Goal: Task Accomplishment & Management: Manage account settings

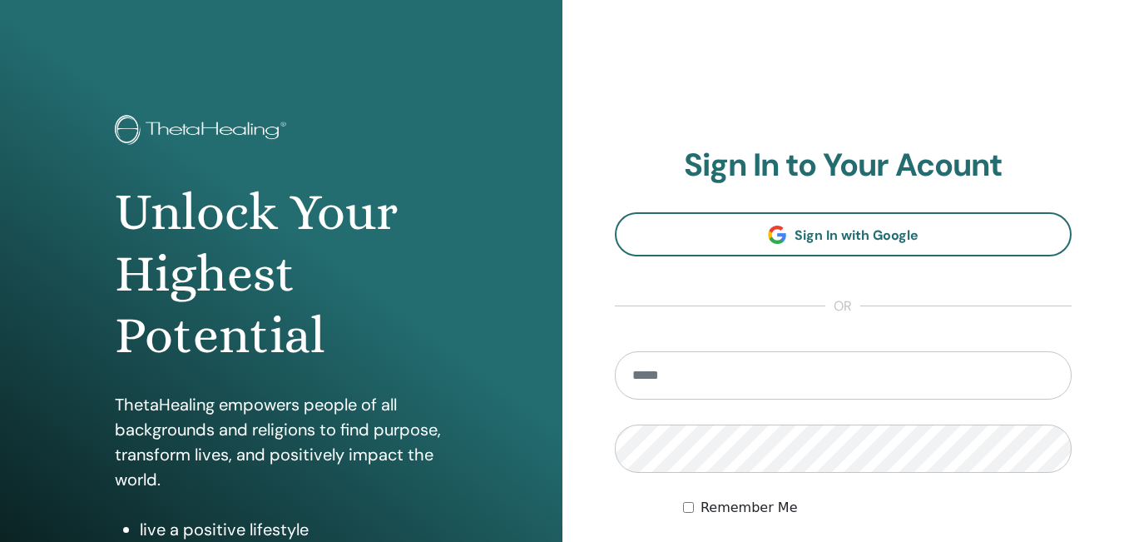
click at [799, 383] on input "email" at bounding box center [844, 375] width 458 height 48
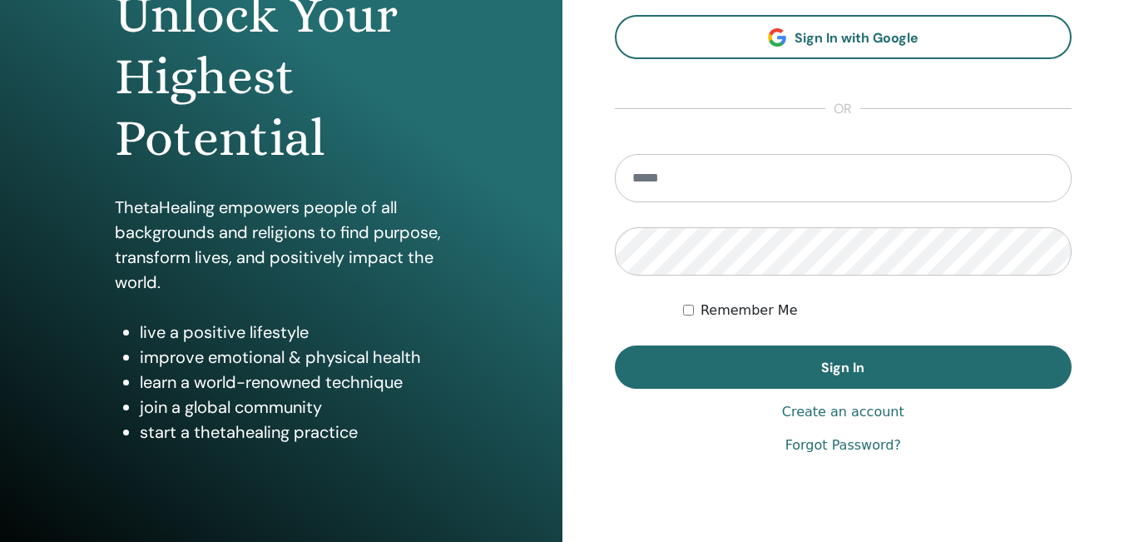
scroll to position [199, 0]
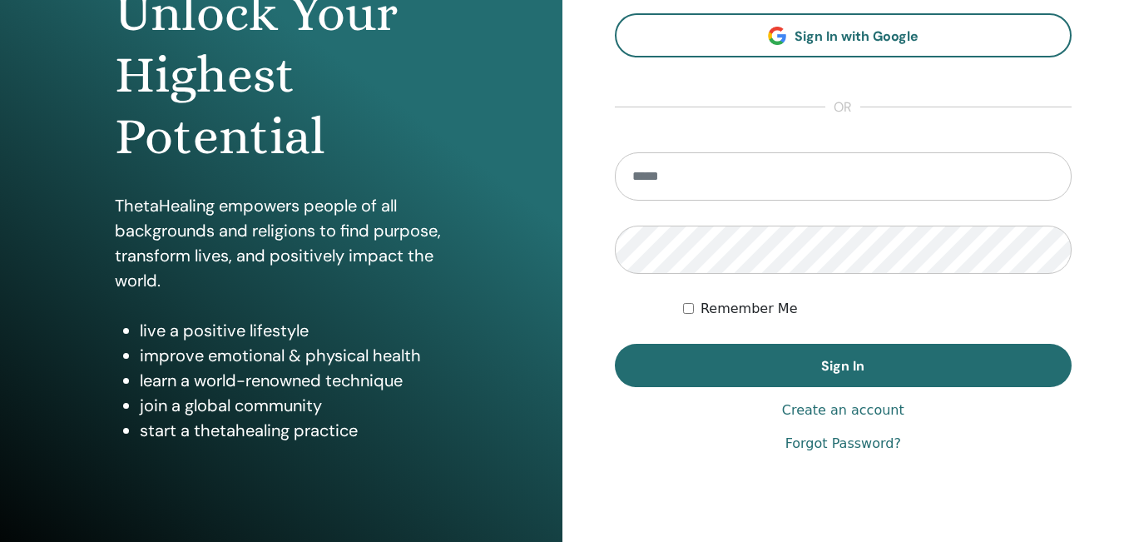
click at [852, 448] on link "Forgot Password?" at bounding box center [843, 443] width 116 height 20
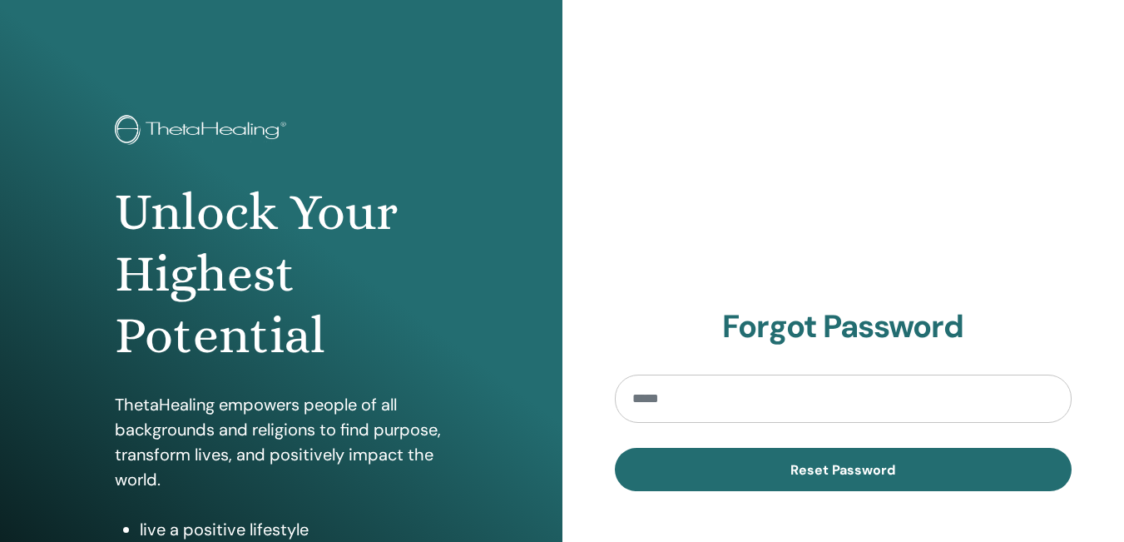
click at [807, 399] on input "email" at bounding box center [844, 398] width 458 height 48
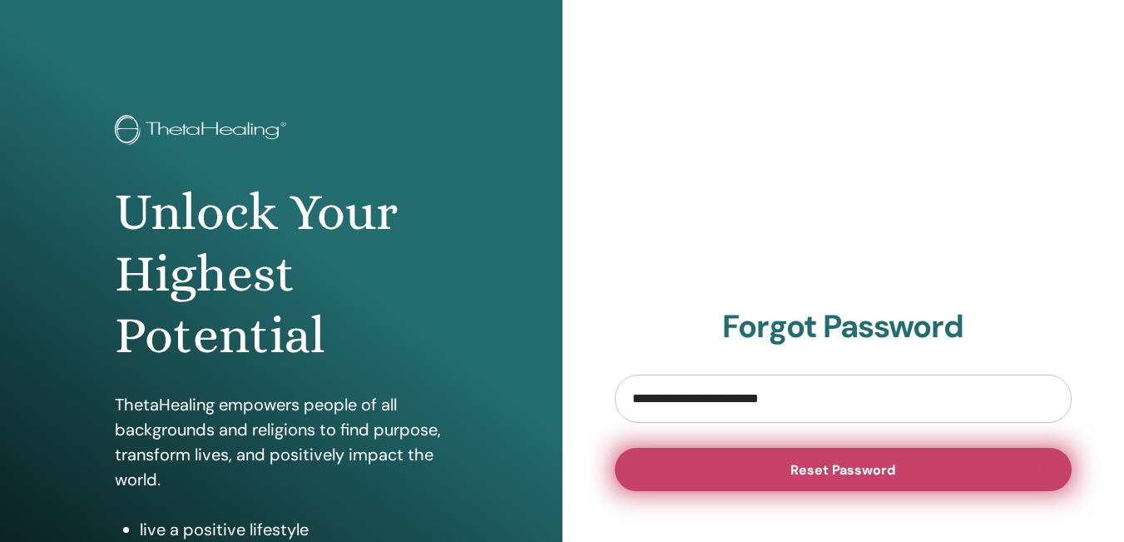
type input "**********"
click at [822, 479] on button "Reset Password" at bounding box center [844, 469] width 458 height 43
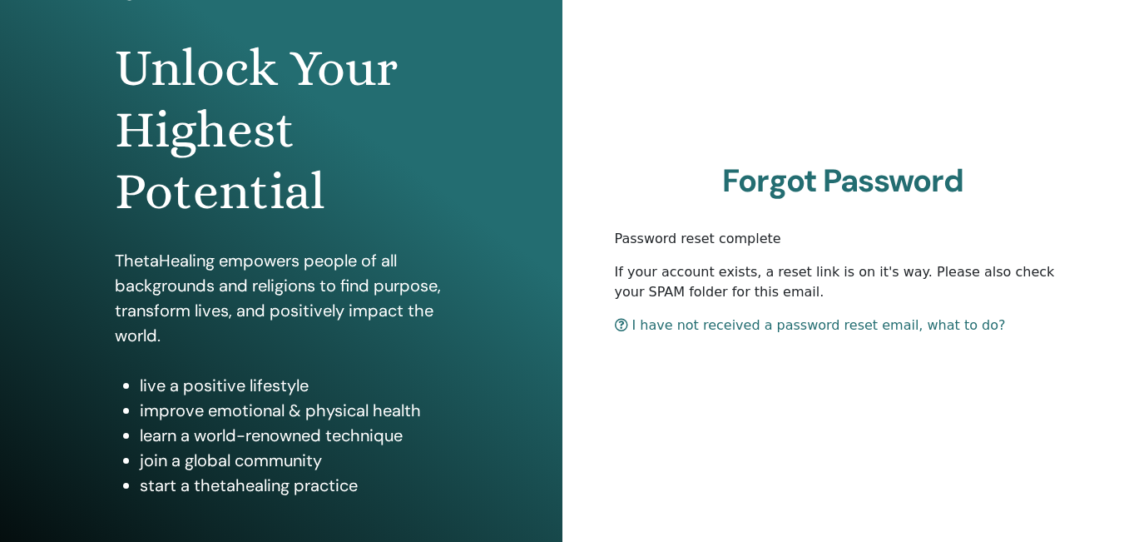
scroll to position [152, 0]
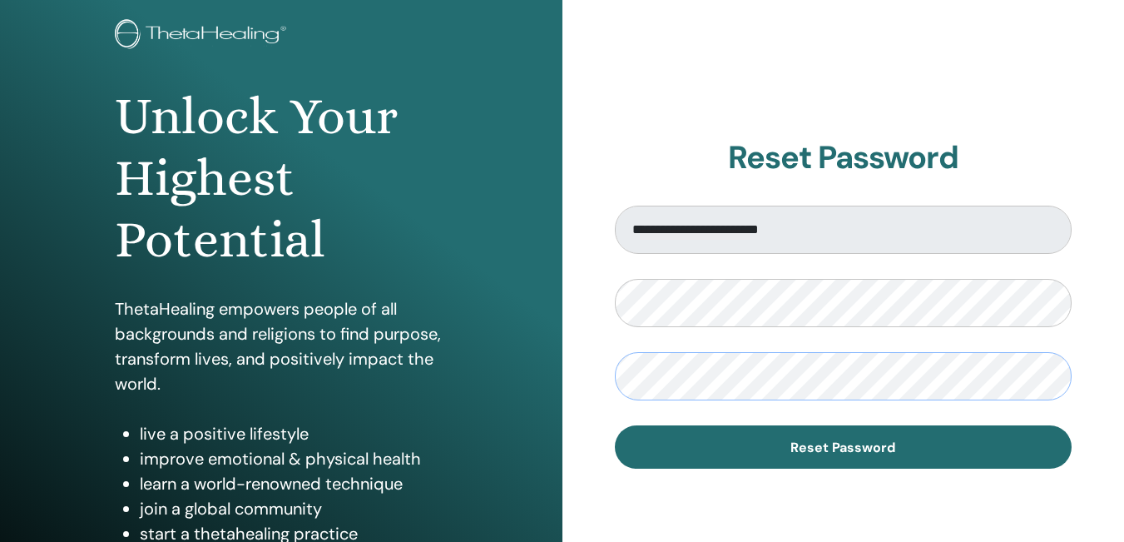
scroll to position [100, 0]
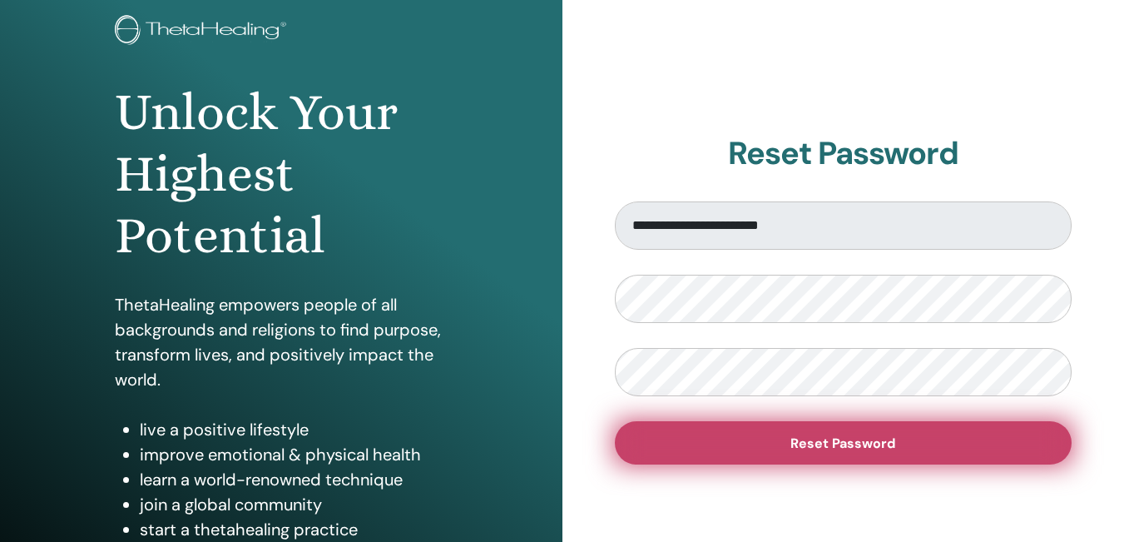
click at [884, 449] on span "Reset Password" at bounding box center [842, 442] width 105 height 17
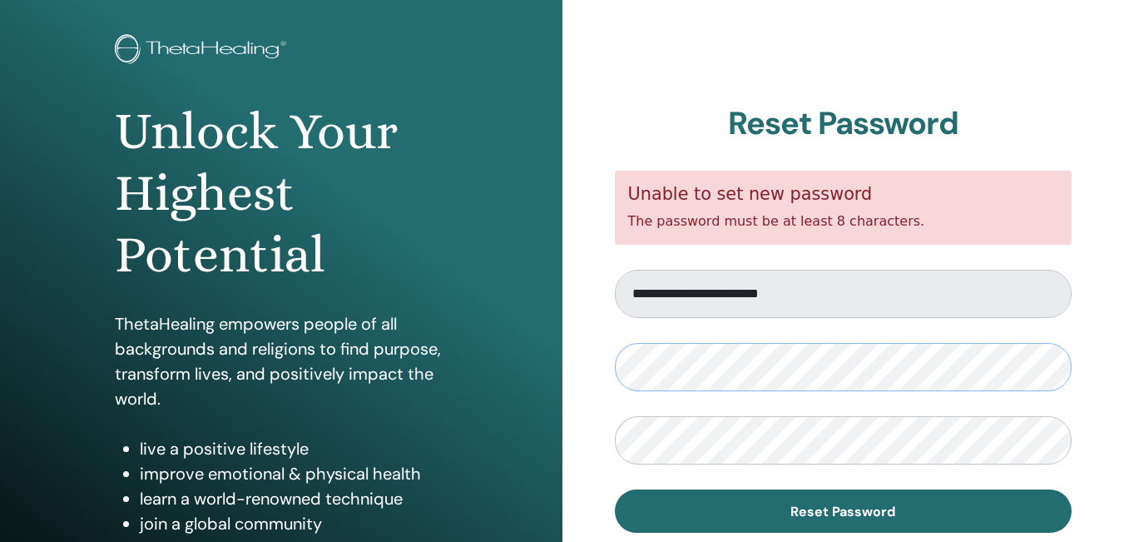
scroll to position [111, 0]
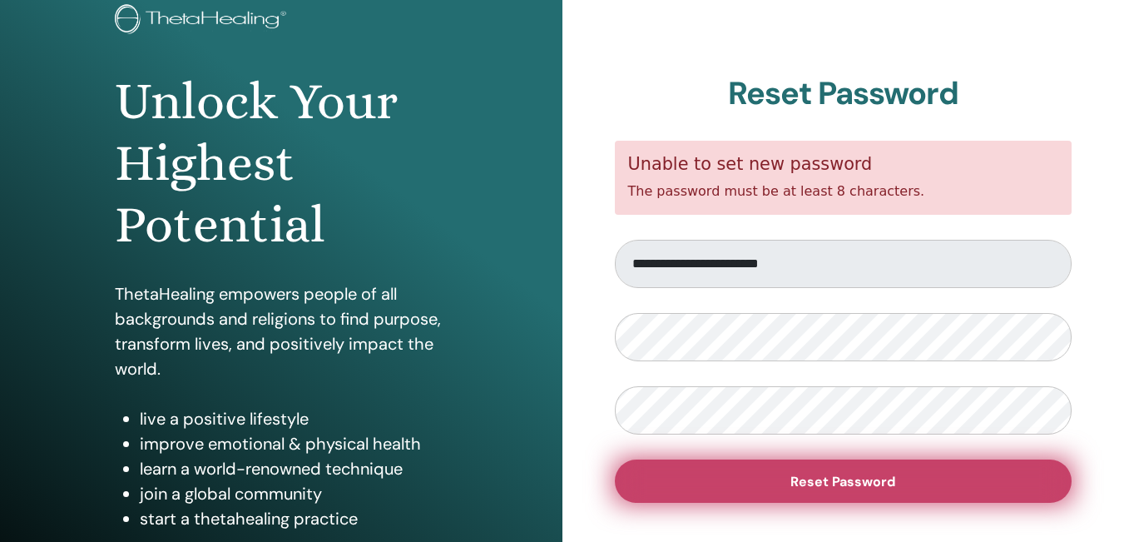
click at [842, 477] on span "Reset Password" at bounding box center [842, 480] width 105 height 17
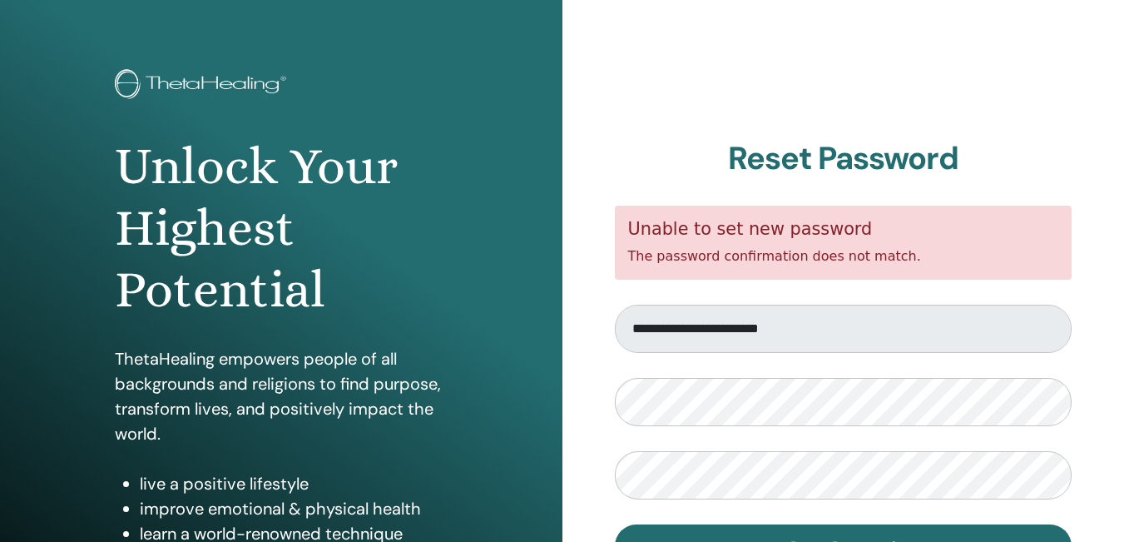
scroll to position [63, 0]
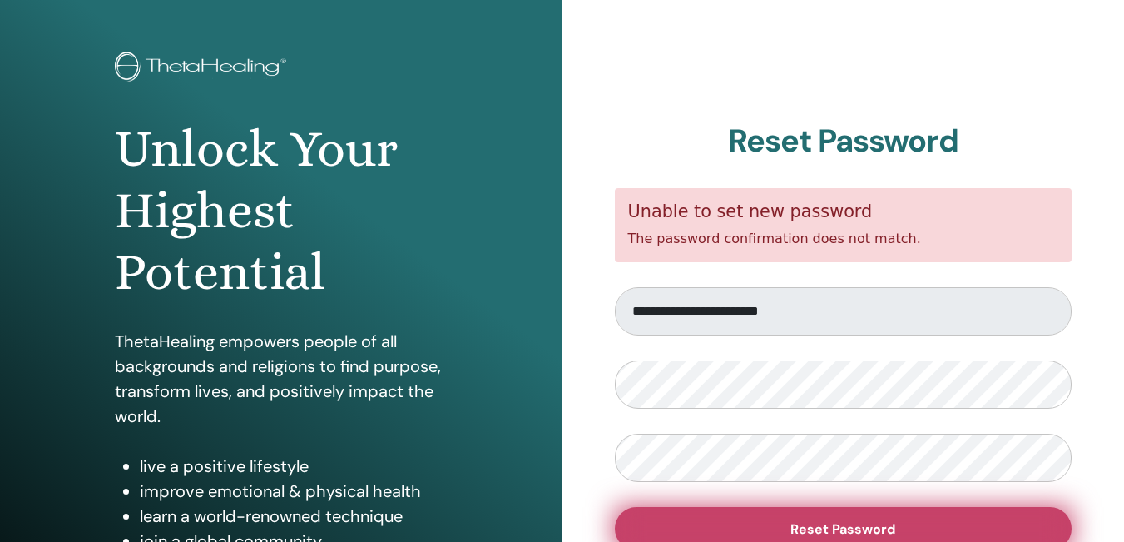
click at [753, 527] on button "Reset Password" at bounding box center [844, 528] width 458 height 43
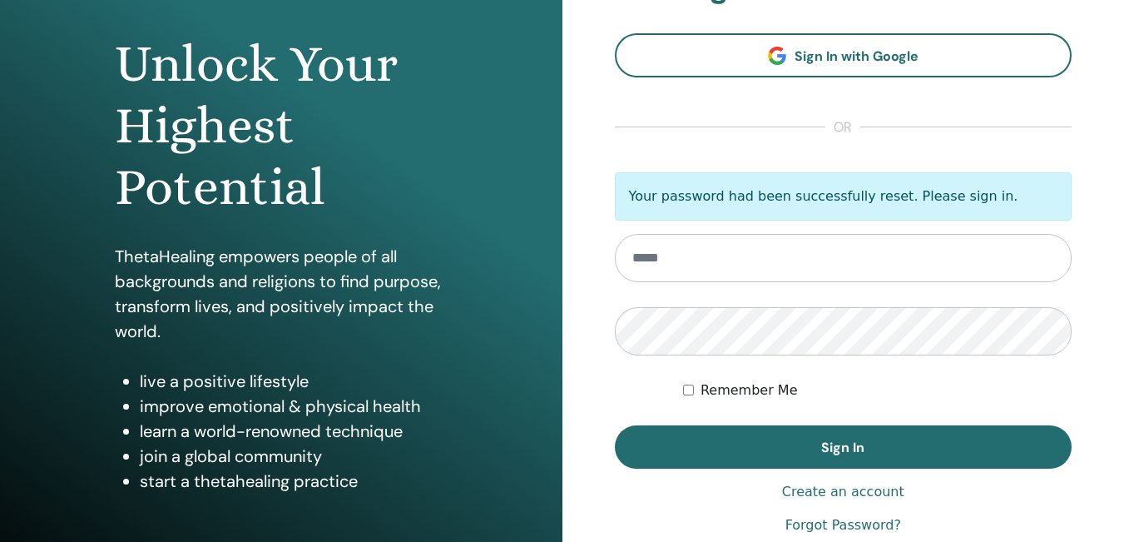
scroll to position [151, 0]
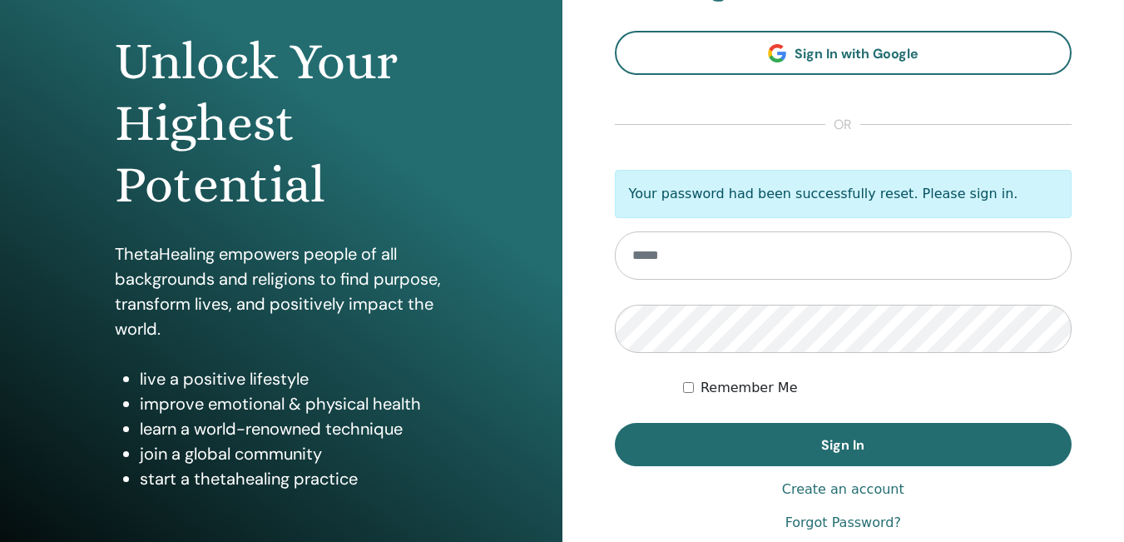
click at [680, 261] on input "email" at bounding box center [844, 255] width 458 height 48
type input "**********"
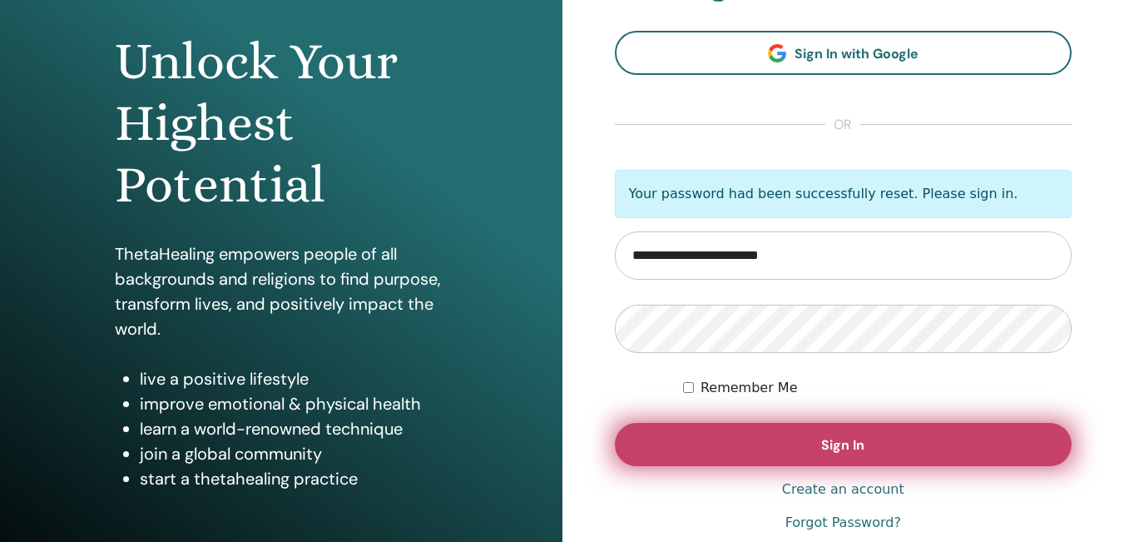
click at [816, 443] on button "Sign In" at bounding box center [844, 444] width 458 height 43
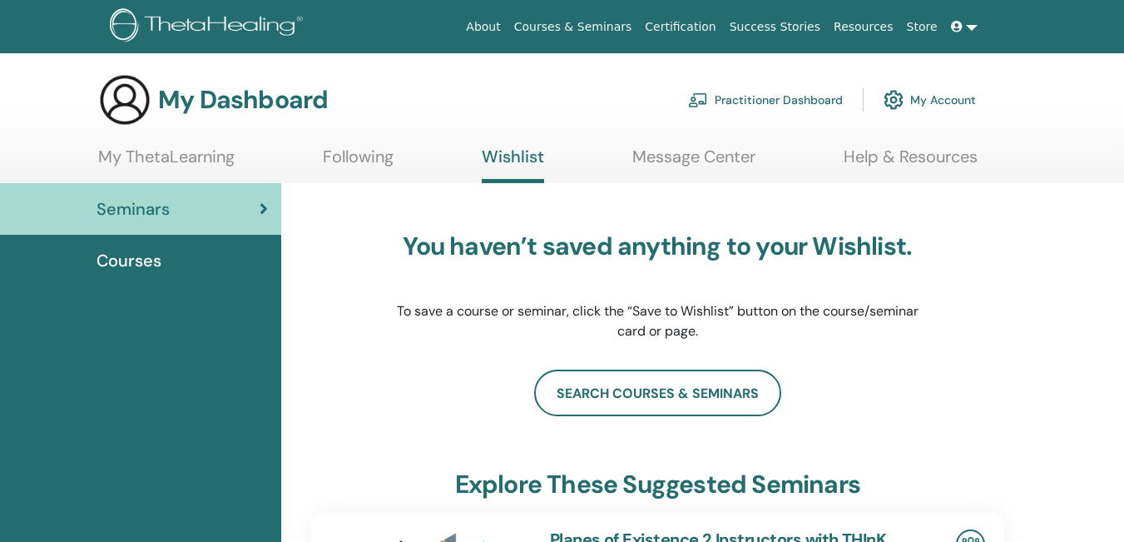
click at [964, 27] on span at bounding box center [958, 26] width 15 height 13
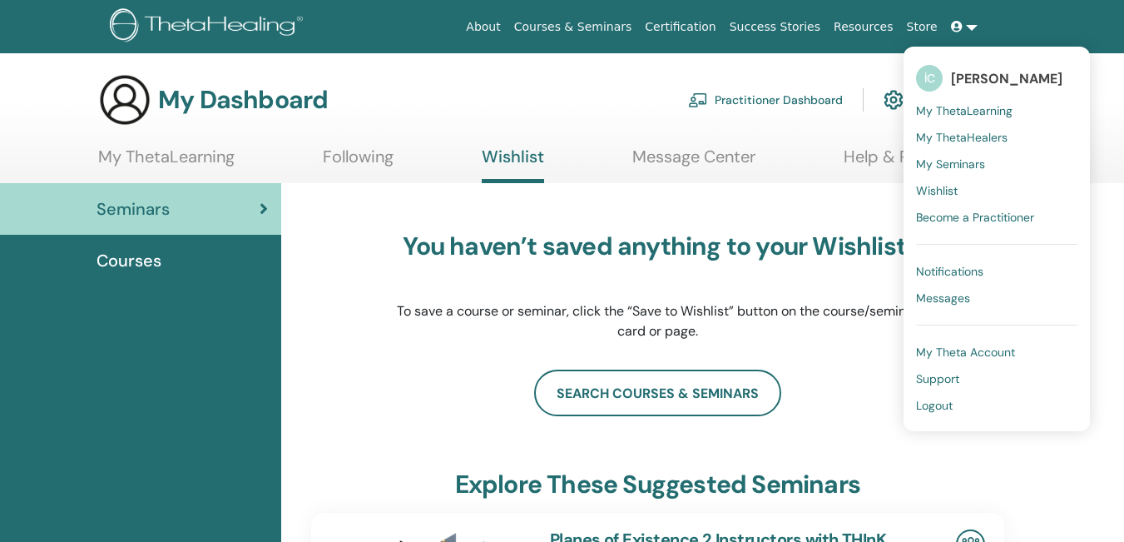
click at [115, 268] on span "Courses" at bounding box center [128, 260] width 65 height 25
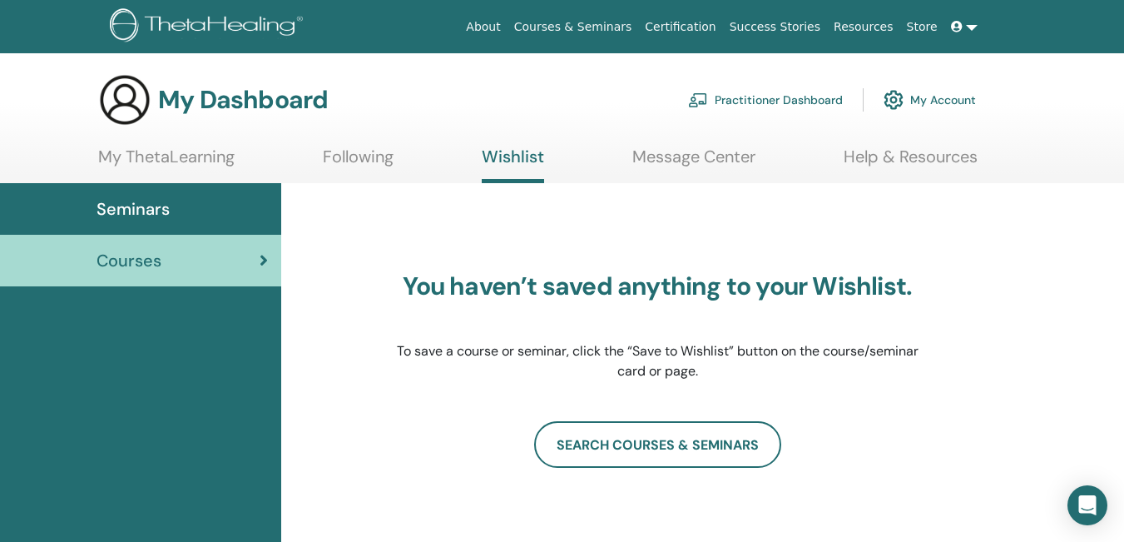
click at [182, 164] on link "My ThetaLearning" at bounding box center [166, 162] width 136 height 32
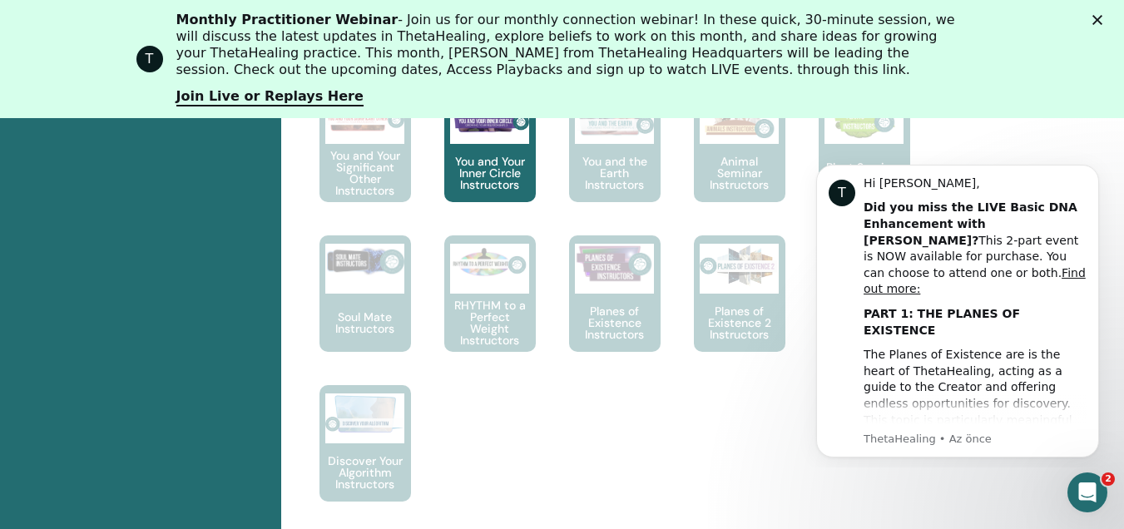
scroll to position [1388, 0]
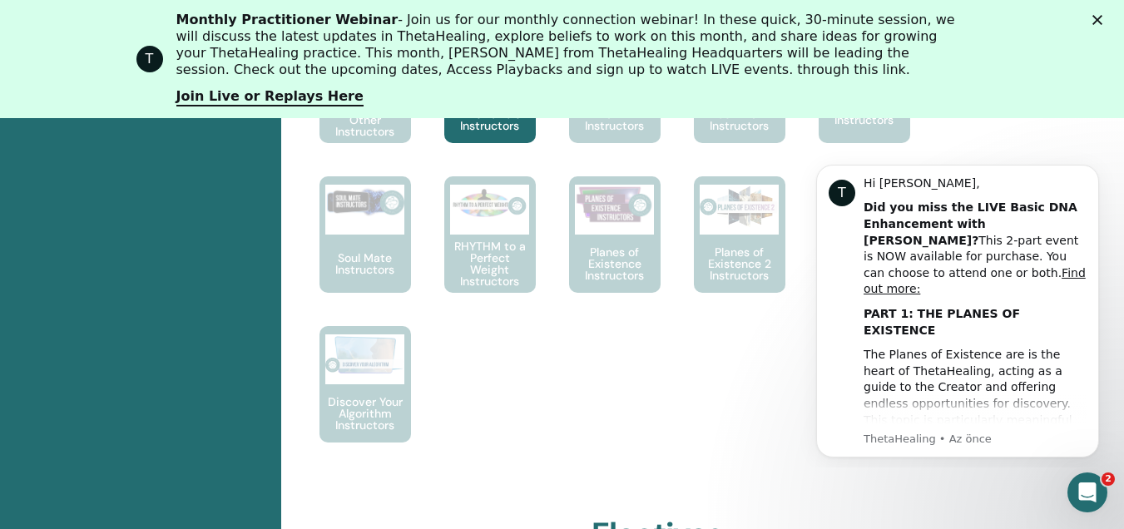
drag, startPoint x: 1133, startPoint y: 86, endPoint x: 1135, endPoint y: 325, distance: 239.6
click at [1102, 23] on icon "Kapat" at bounding box center [1097, 20] width 10 height 10
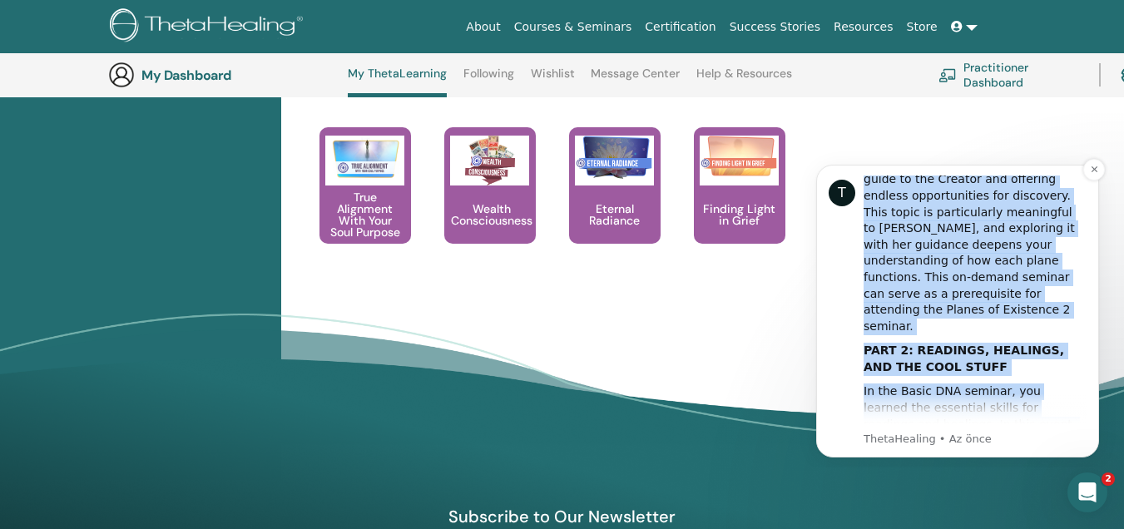
scroll to position [342, 0]
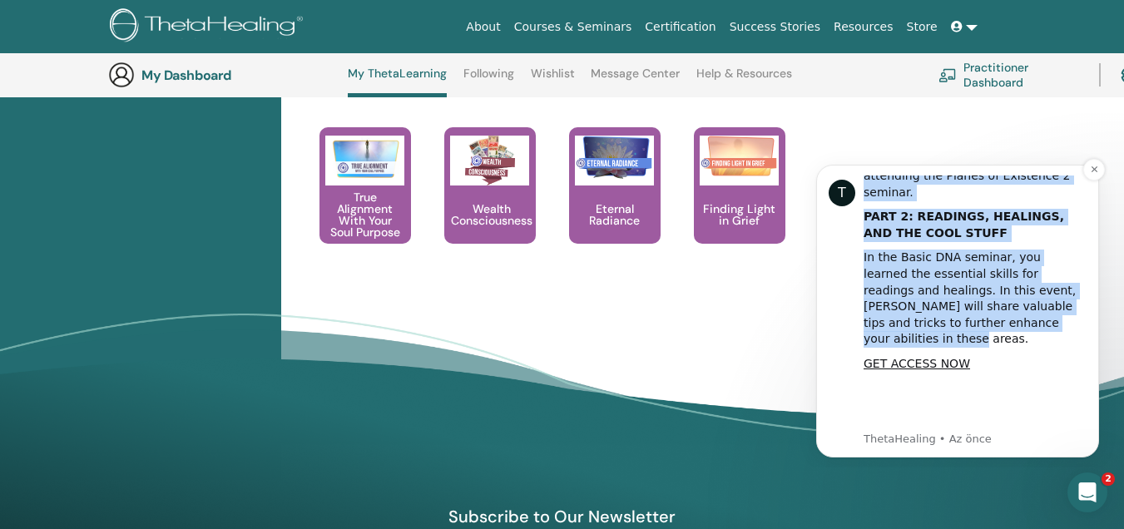
drag, startPoint x: 863, startPoint y: 198, endPoint x: 942, endPoint y: 255, distance: 96.5
click at [942, 255] on div "Hi İlknur, Did you miss the LIVE Basic DNA Enhancement with Vianna? This 2-part…" at bounding box center [974, 170] width 223 height 673
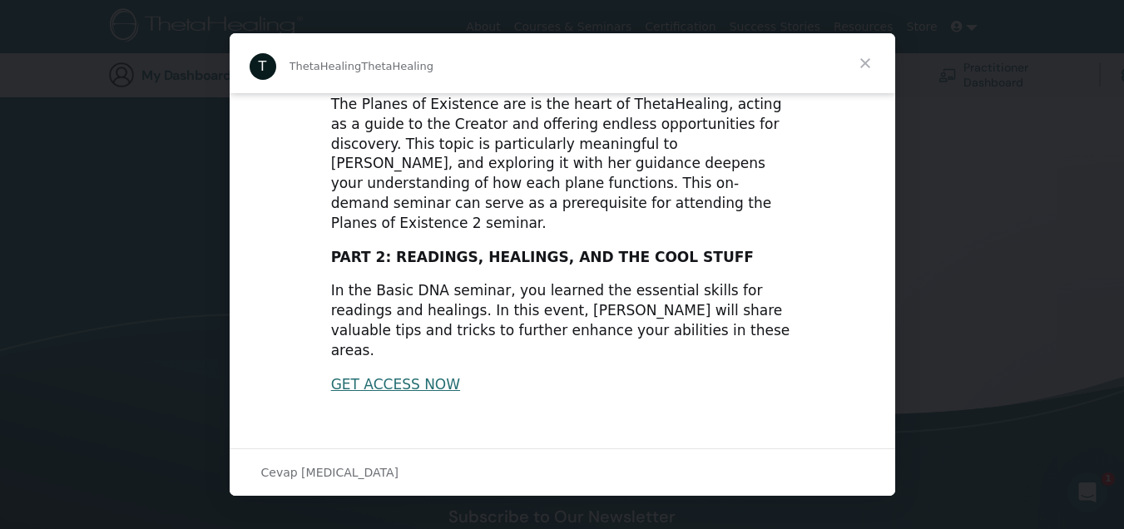
scroll to position [0, 0]
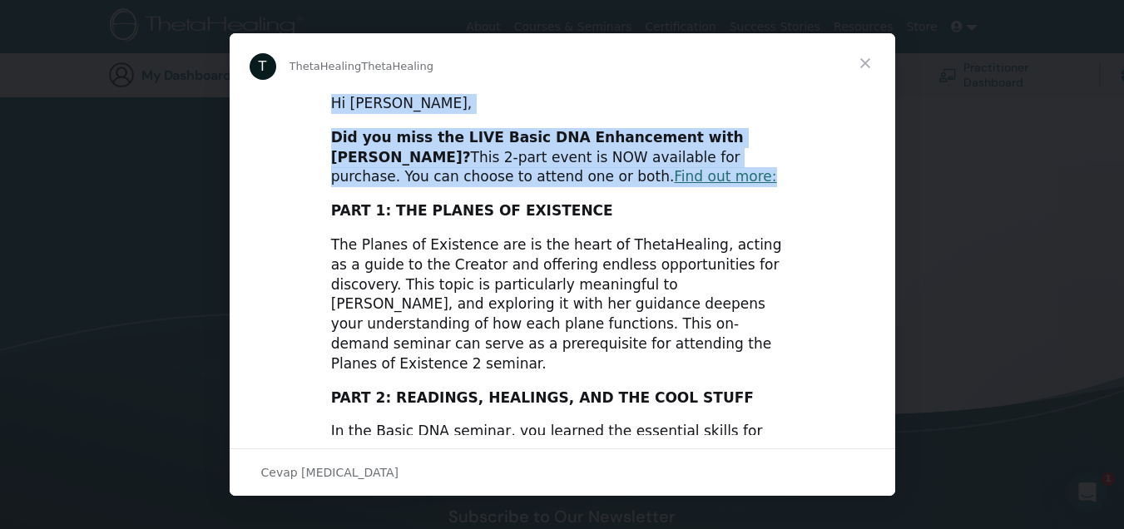
drag, startPoint x: 321, startPoint y: 101, endPoint x: 493, endPoint y: 180, distance: 189.1
click at [493, 180] on div "Hi İlknur, Did you miss the LIVE Basic DNA Enhancement with Vianna? This 2-part…" at bounding box center [562, 514] width 665 height 843
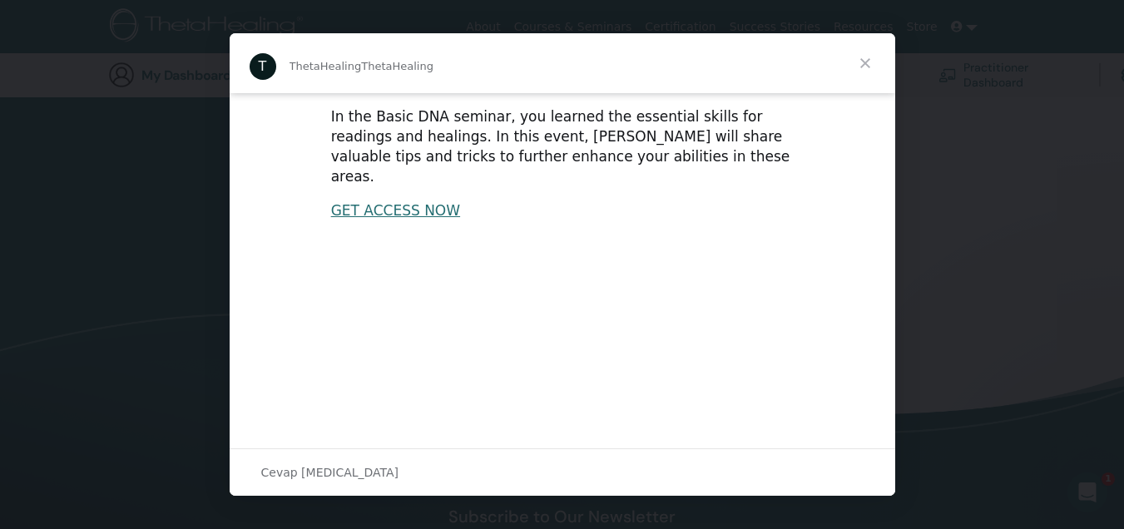
scroll to position [458, 0]
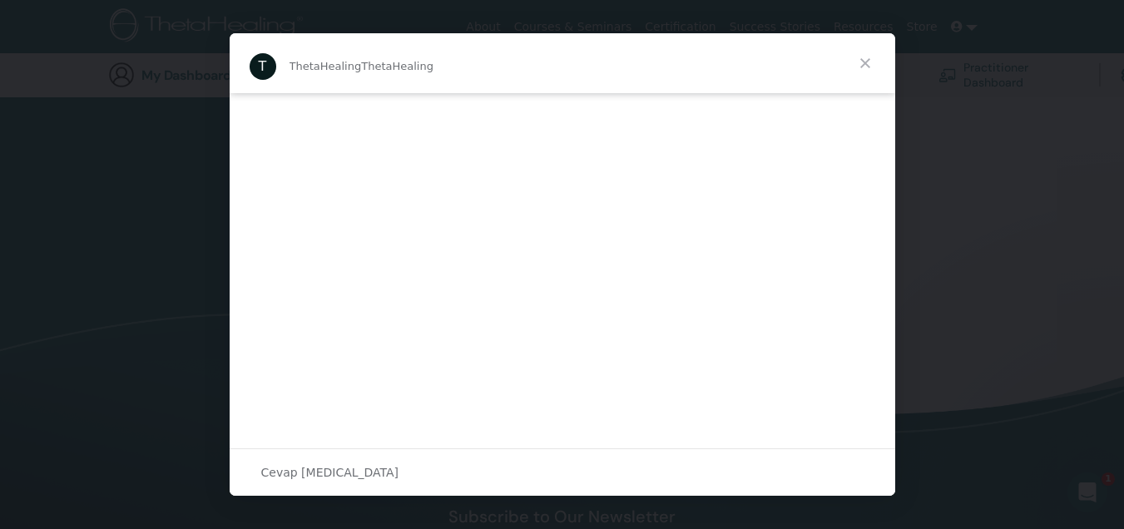
click at [864, 66] on span "Kapat" at bounding box center [865, 63] width 60 height 60
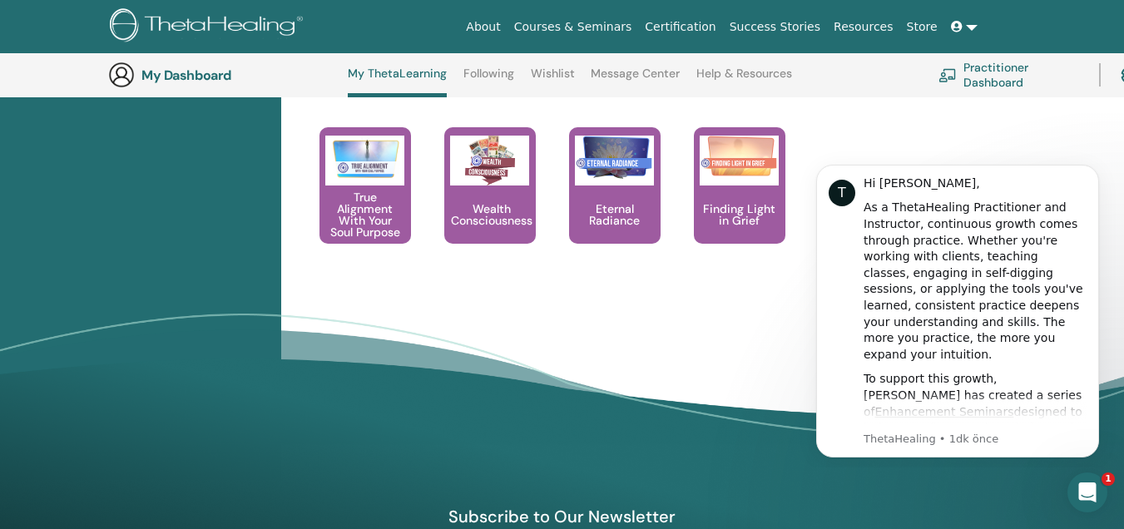
scroll to position [0, 0]
click at [1091, 169] on icon "Dismiss notification" at bounding box center [1094, 169] width 9 height 9
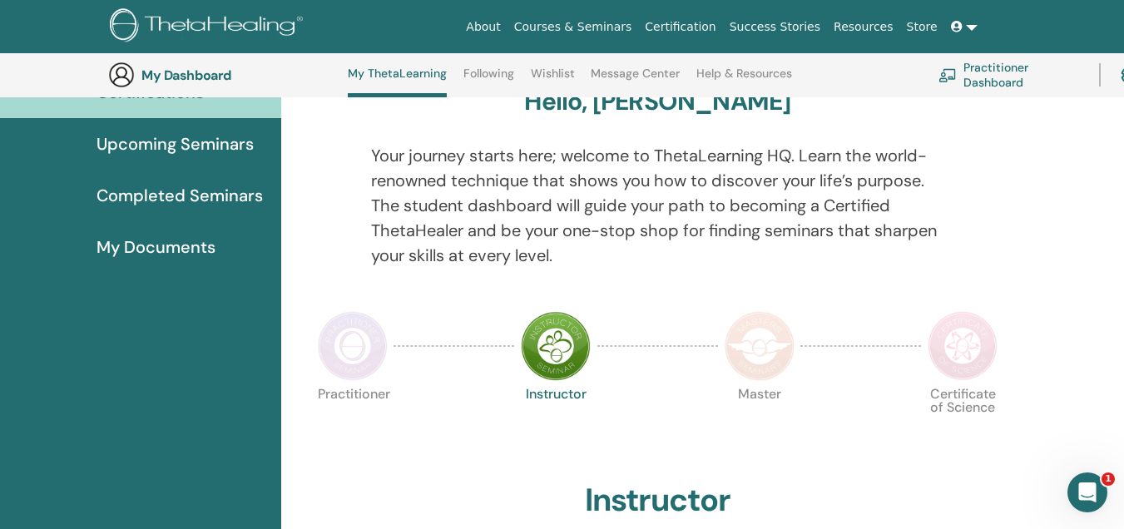
scroll to position [156, 0]
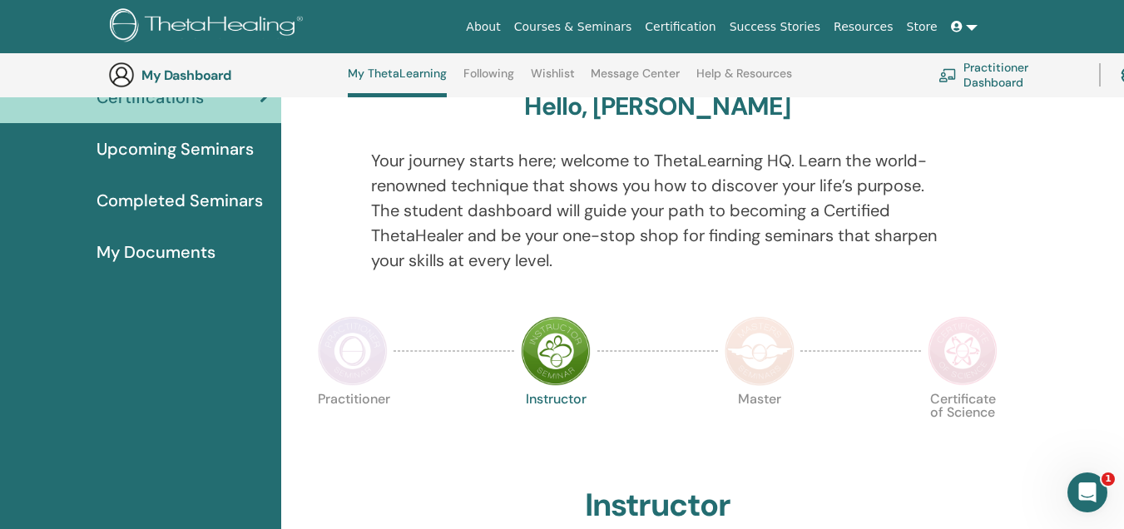
click at [155, 154] on span "Upcoming Seminars" at bounding box center [174, 148] width 157 height 25
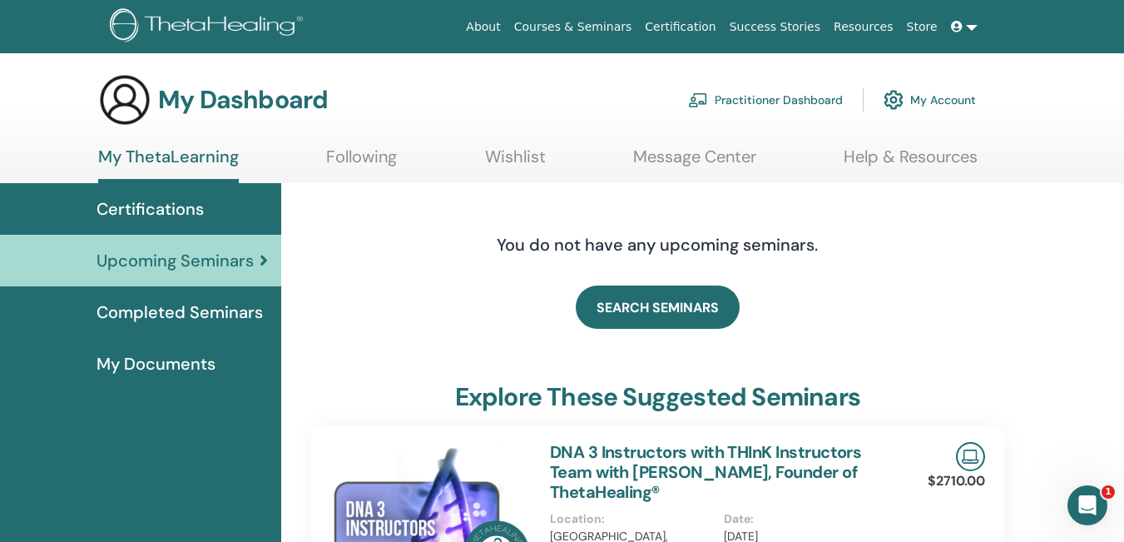
click at [224, 315] on span "Completed Seminars" at bounding box center [179, 311] width 166 height 25
click at [224, 317] on span "Completed Seminars" at bounding box center [179, 311] width 166 height 25
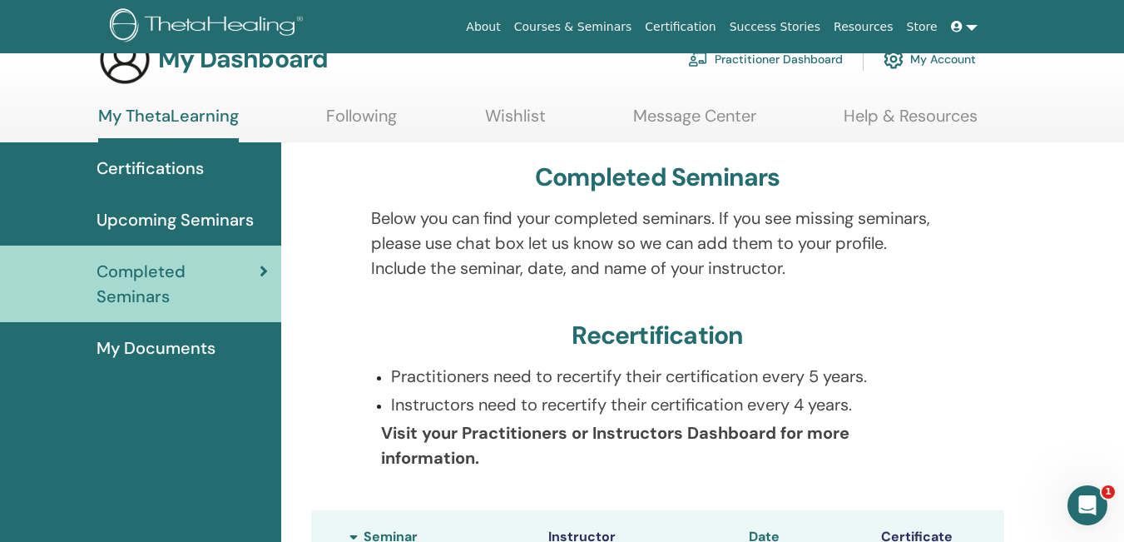
scroll to position [36, 0]
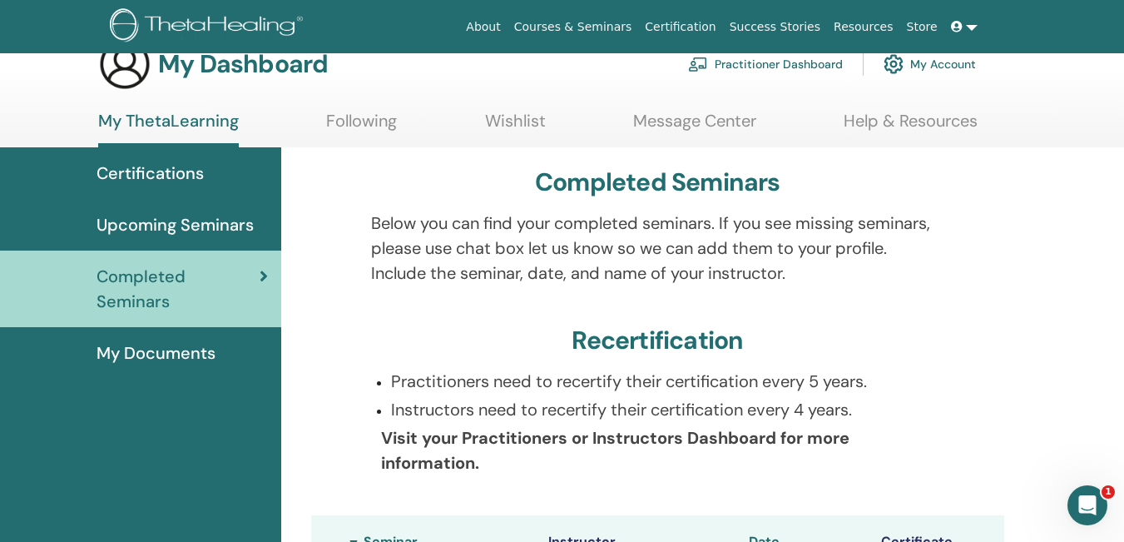
drag, startPoint x: 385, startPoint y: 378, endPoint x: 510, endPoint y: 464, distance: 151.4
click at [510, 464] on div "Practitioners need to recertify their certification every 5 years. Instructors …" at bounding box center [658, 431] width 598 height 126
drag, startPoint x: 482, startPoint y: 382, endPoint x: 421, endPoint y: 367, distance: 62.5
click at [421, 367] on div "Completed Seminars Below you can find your completed seminars. If you see missi…" at bounding box center [657, 505] width 733 height 717
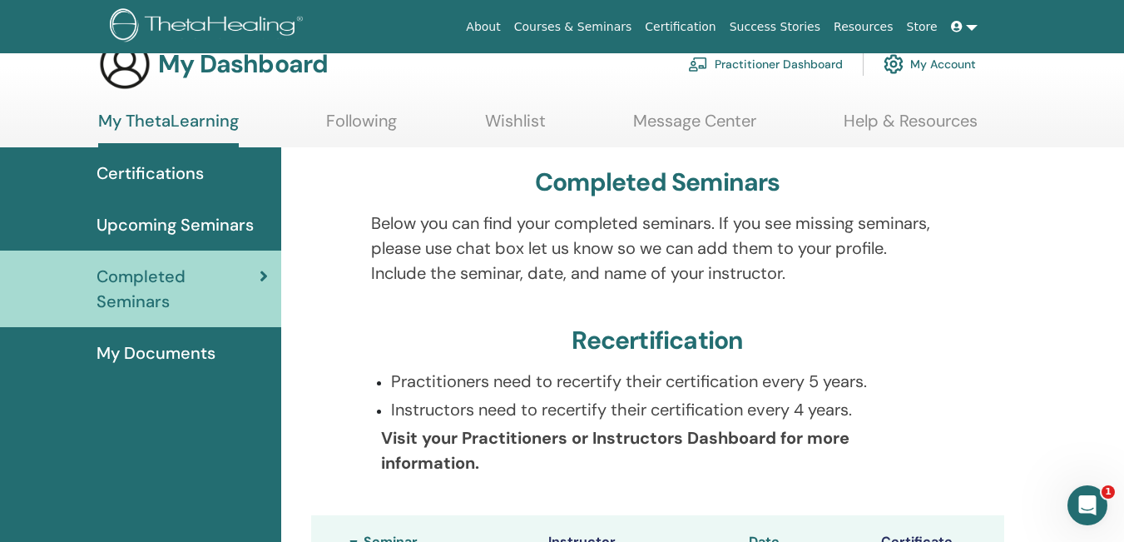
click at [386, 337] on div "Recertification" at bounding box center [657, 343] width 693 height 37
click at [387, 379] on div "Practitioners need to recertify their certification every 5 years. Instructors …" at bounding box center [658, 431] width 598 height 126
drag, startPoint x: 391, startPoint y: 378, endPoint x: 400, endPoint y: 423, distance: 46.7
click at [459, 453] on div "Practitioners need to recertify their certification every 5 years. Instructors …" at bounding box center [658, 431] width 598 height 126
drag, startPoint x: 392, startPoint y: 378, endPoint x: 480, endPoint y: 472, distance: 128.9
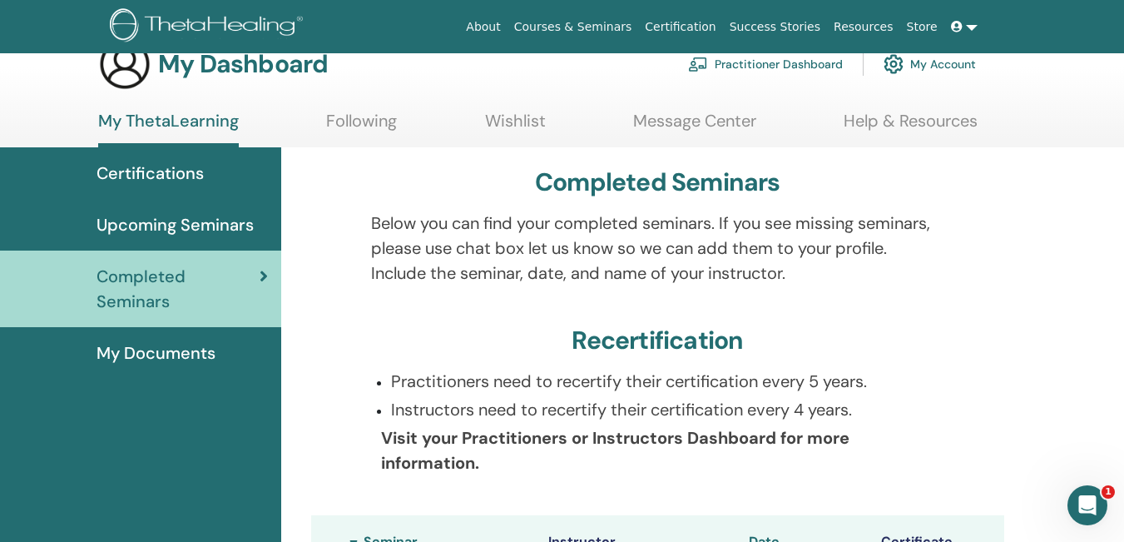
click at [480, 472] on div "Practitioners need to recertify their certification every 5 years. Instructors …" at bounding box center [658, 431] width 598 height 126
drag, startPoint x: 458, startPoint y: 440, endPoint x: 388, endPoint y: 378, distance: 94.3
click at [388, 378] on div "Practitioners need to recertify their certification every 5 years. Instructors …" at bounding box center [658, 431] width 598 height 126
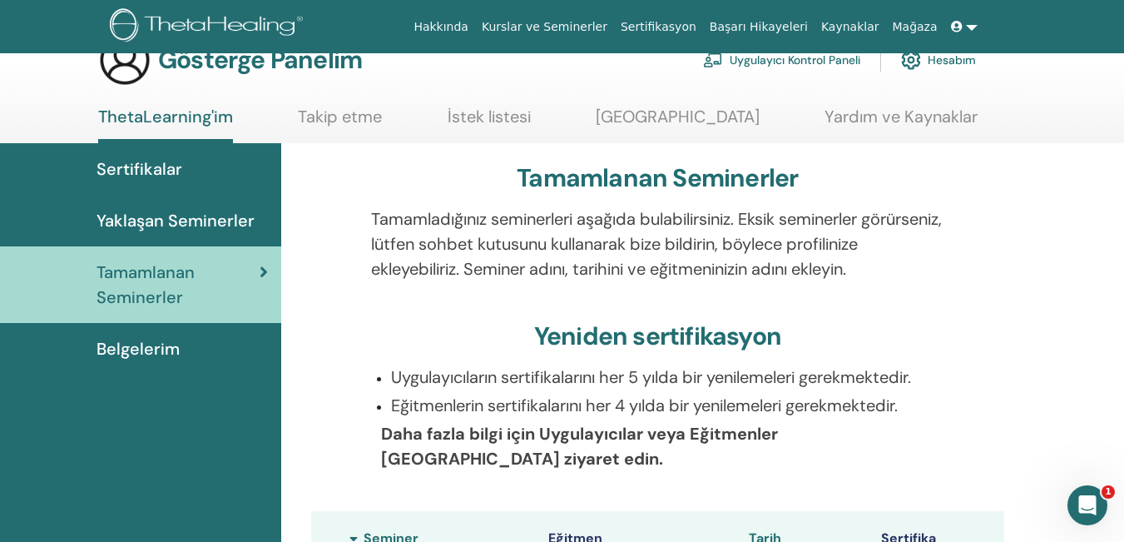
scroll to position [37, 0]
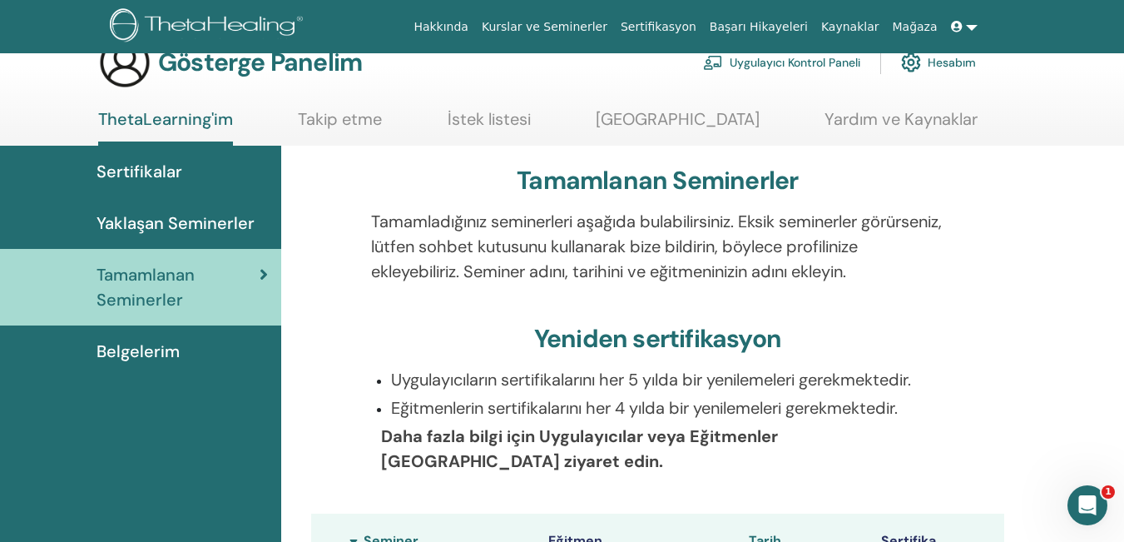
click at [138, 357] on font "Belgelerim" at bounding box center [137, 351] width 83 height 22
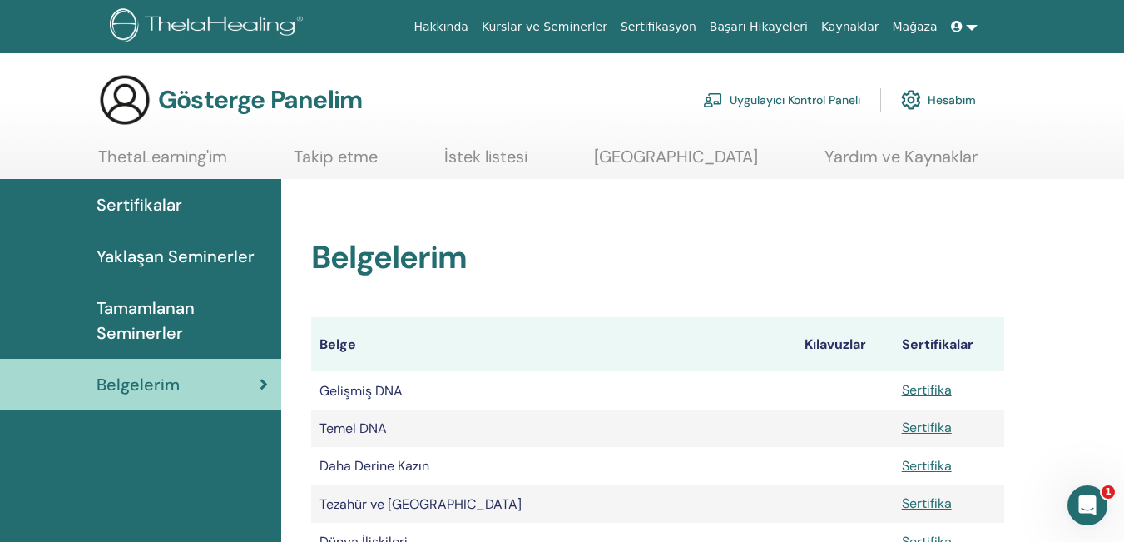
click at [959, 100] on font "Hesabım" at bounding box center [951, 100] width 48 height 15
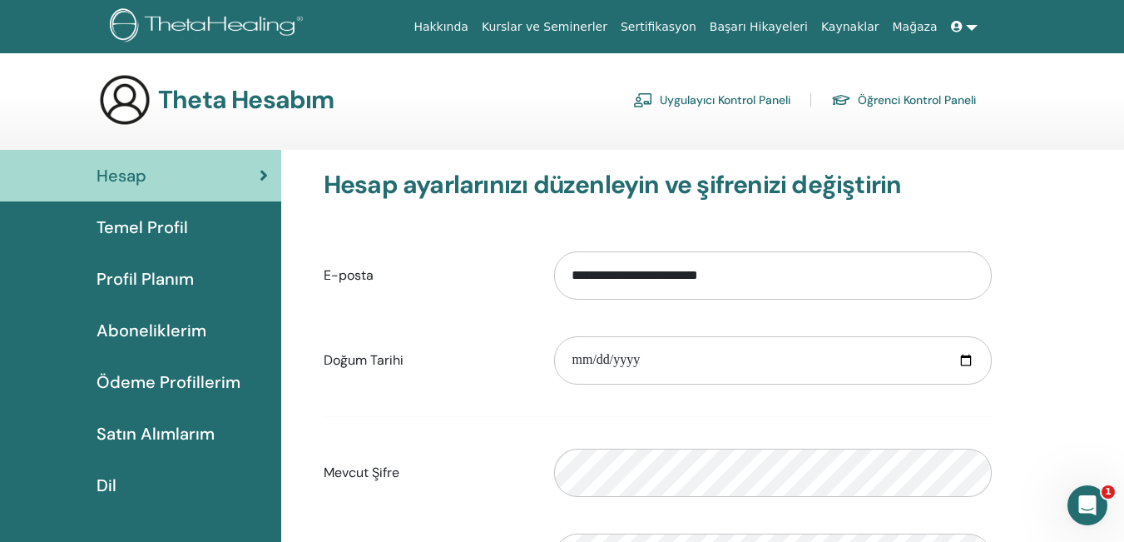
click at [155, 228] on font "Temel Profil" at bounding box center [142, 227] width 92 height 22
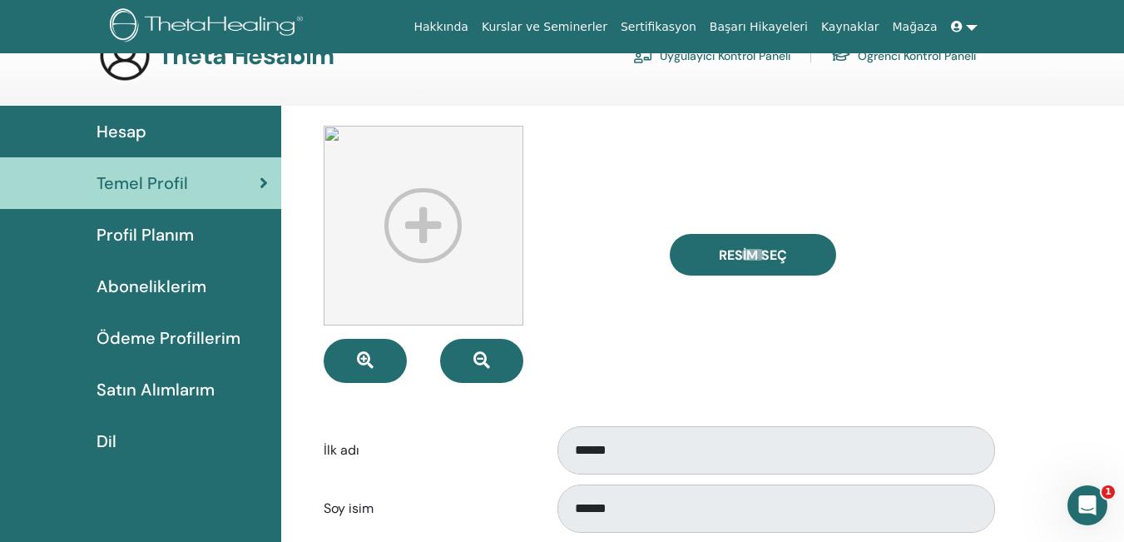
scroll to position [42, 0]
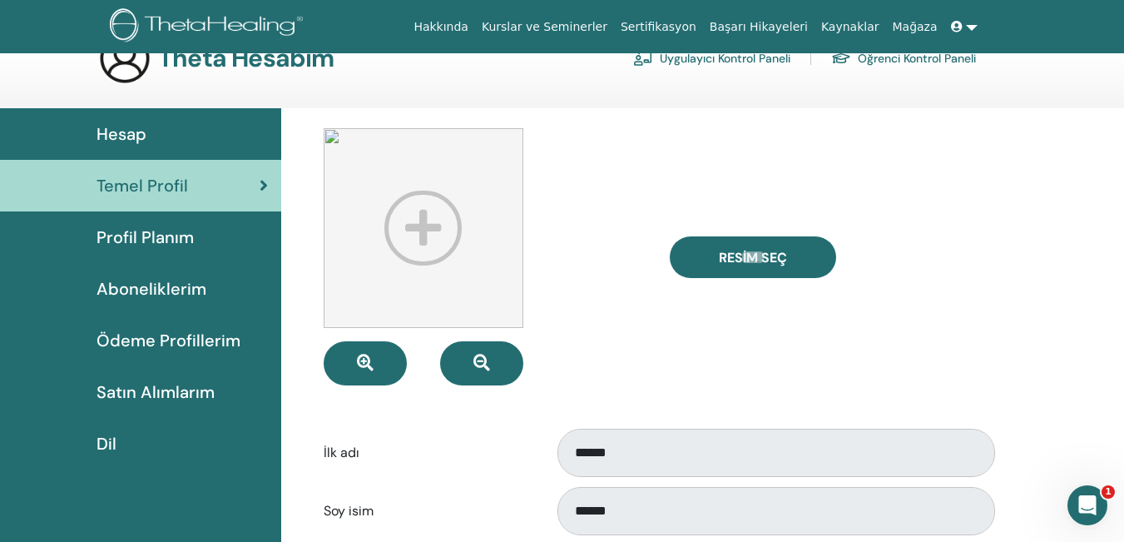
click at [139, 235] on font "Profil Planım" at bounding box center [144, 237] width 97 height 22
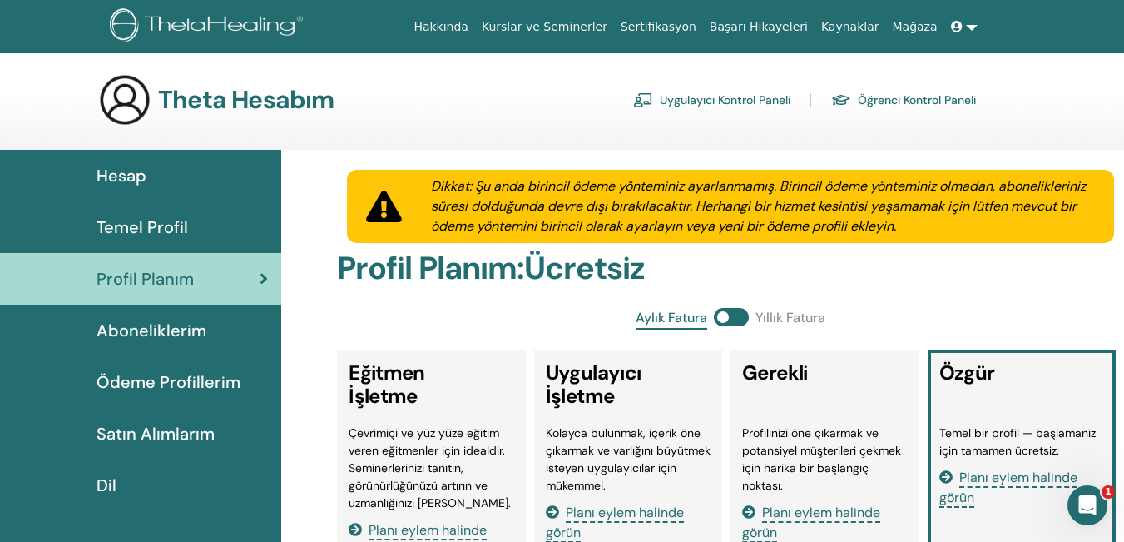
click at [156, 328] on font "Aboneliklerim" at bounding box center [151, 330] width 110 height 22
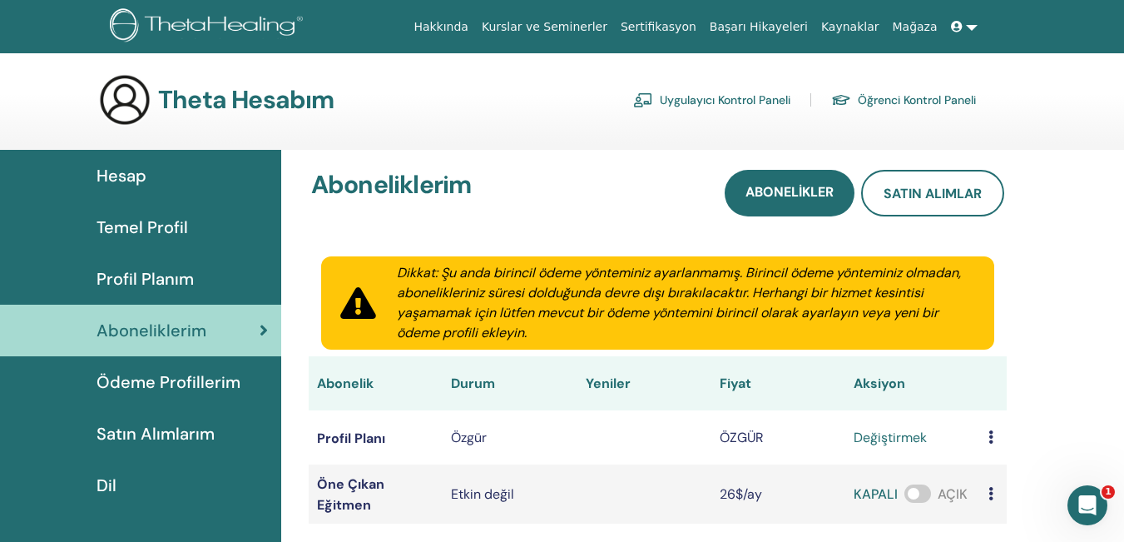
click at [1120, 289] on div "Aboneliklerim Abonelikler Satın alımlar Dikkat: Şu anda birincil ödeme yöntemin…" at bounding box center [702, 465] width 843 height 631
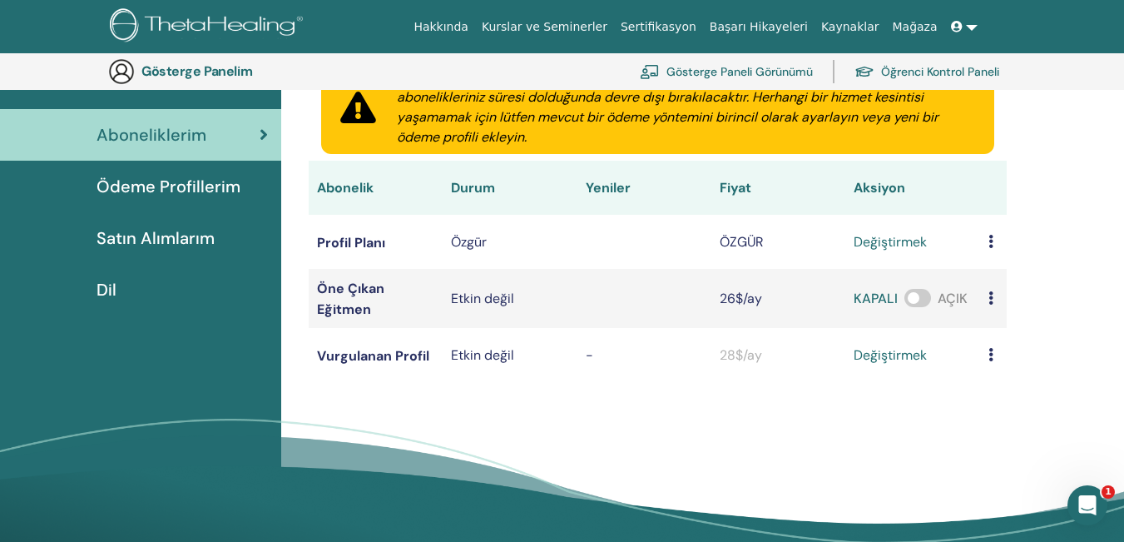
scroll to position [270, 0]
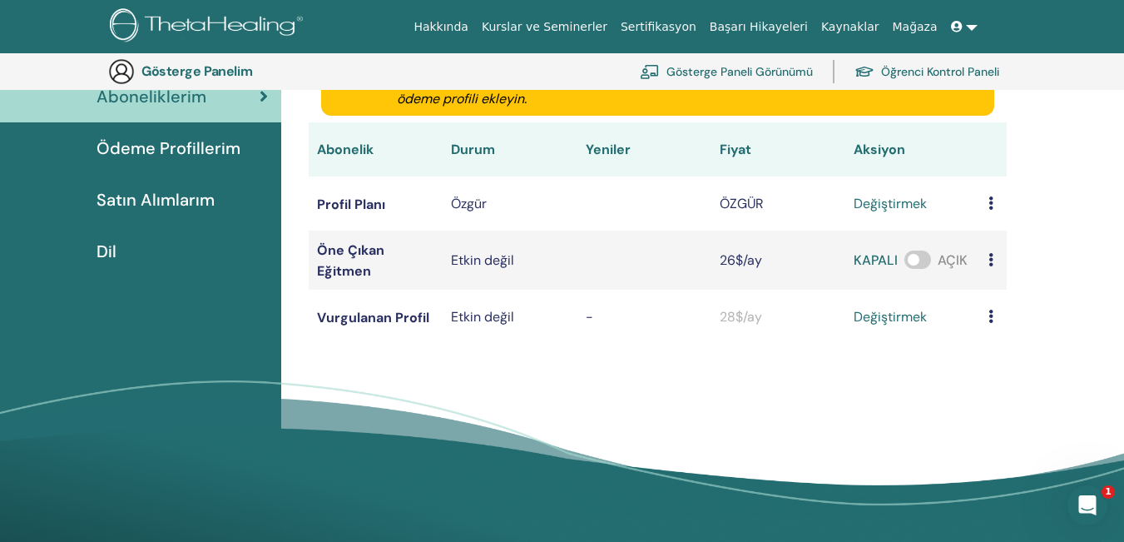
click at [907, 212] on link "değiştirmek" at bounding box center [889, 204] width 73 height 20
click at [989, 205] on icon at bounding box center [990, 202] width 5 height 13
click at [190, 152] on font "Ödeme Profillerim" at bounding box center [168, 148] width 144 height 22
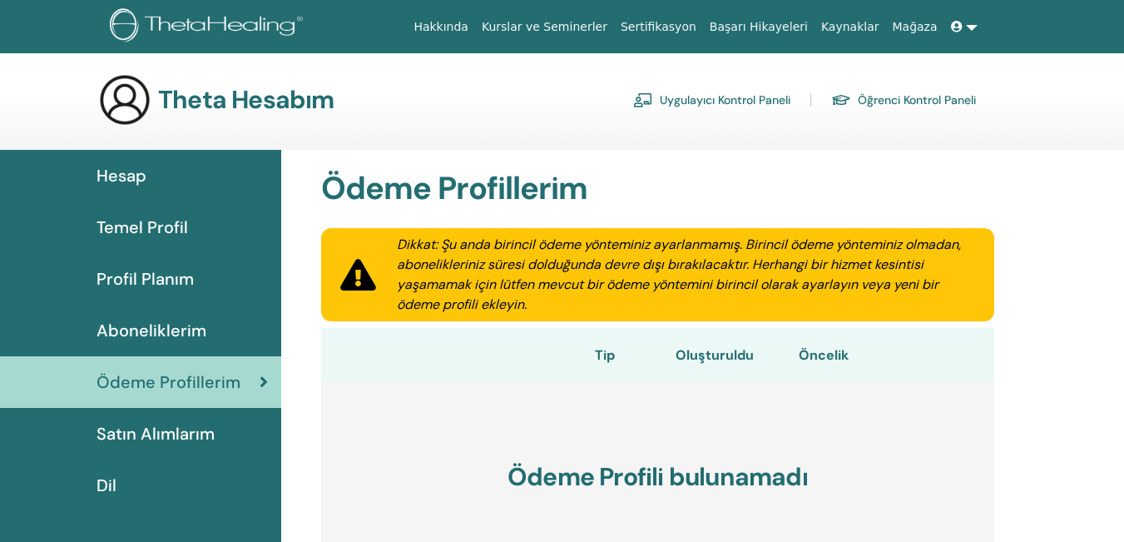
scroll to position [314, 0]
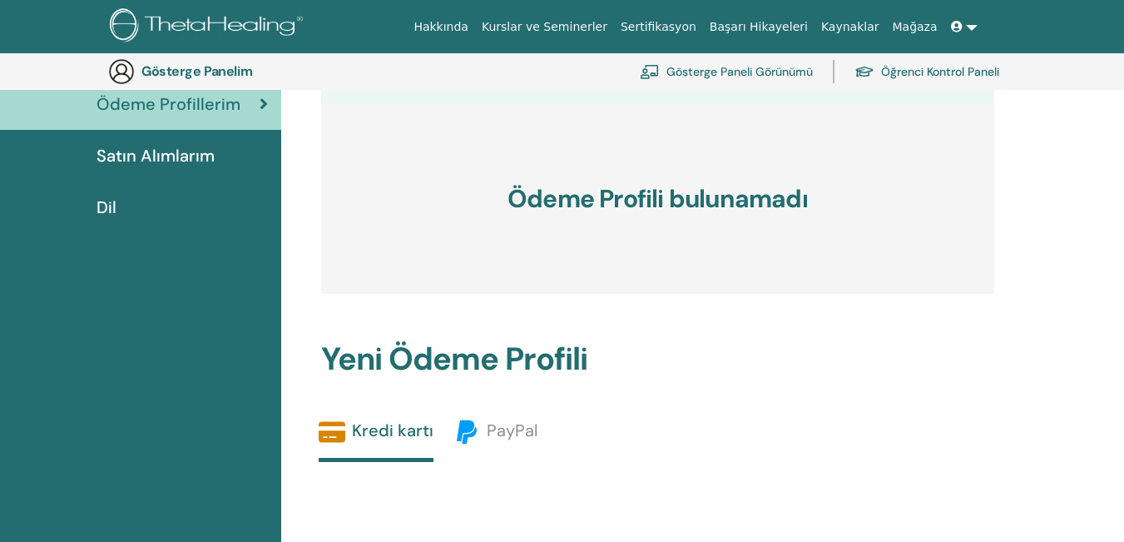
click at [183, 162] on font "Satın Alımlarım" at bounding box center [155, 156] width 118 height 22
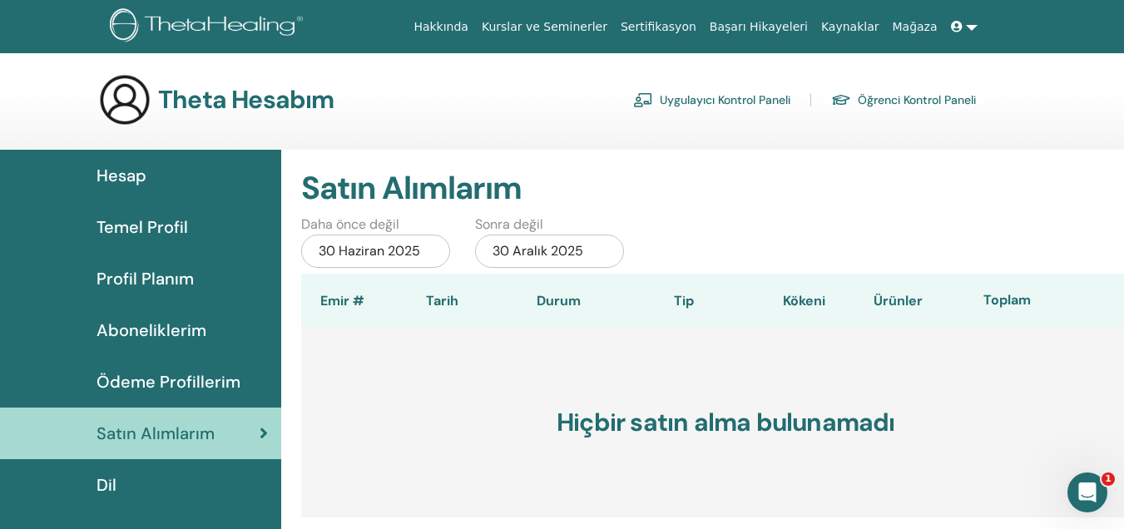
scroll to position [47, 0]
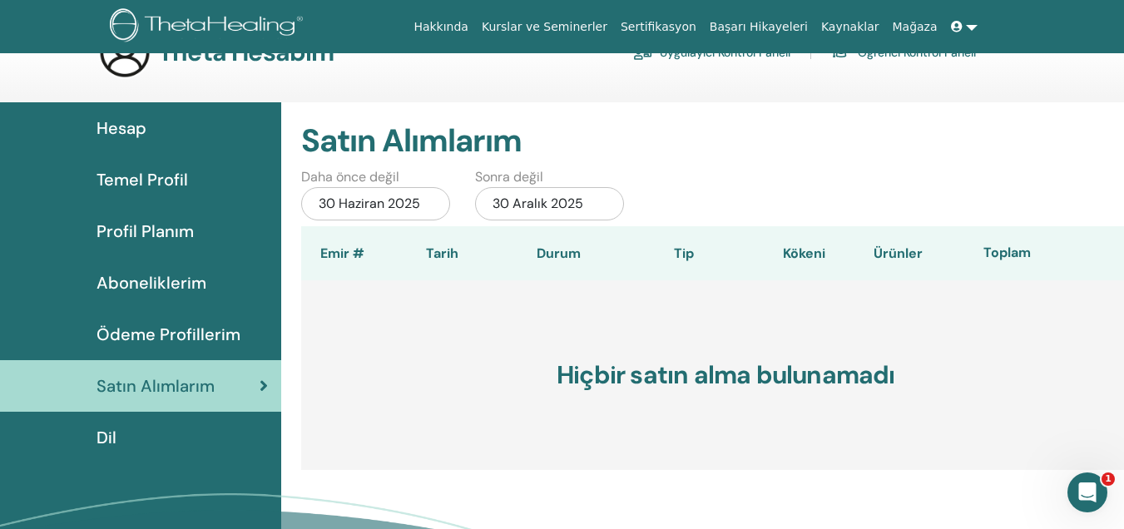
click at [368, 205] on font "30 Haziran 2025" at bounding box center [369, 203] width 101 height 17
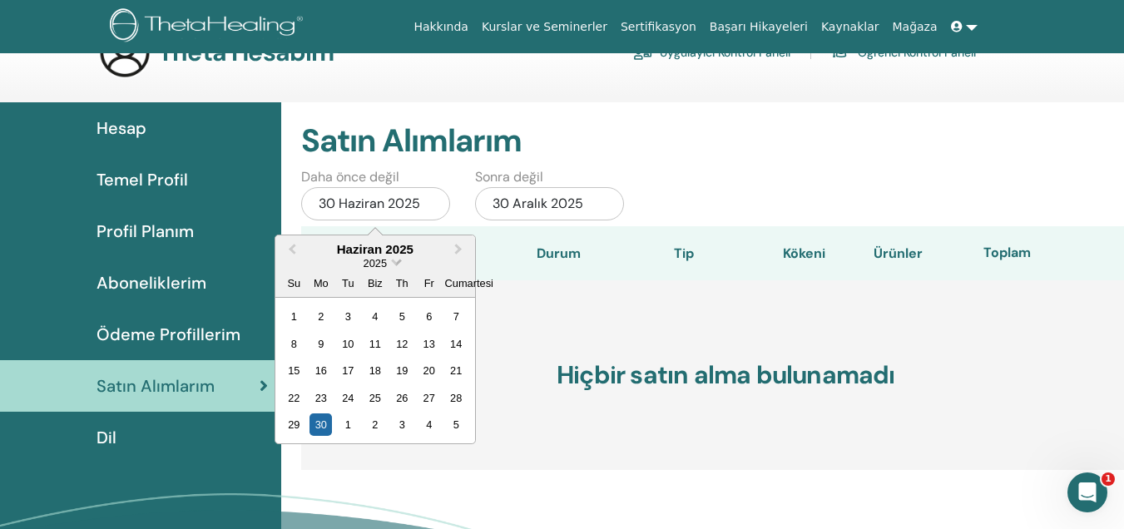
click at [374, 264] on font "2025" at bounding box center [375, 263] width 23 height 12
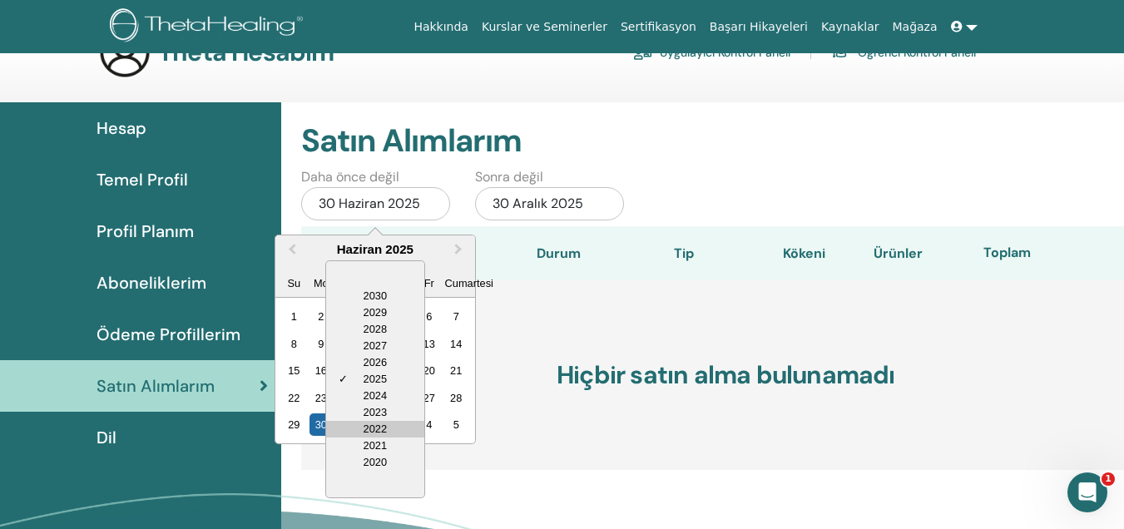
click at [378, 434] on div "2022" at bounding box center [375, 429] width 98 height 17
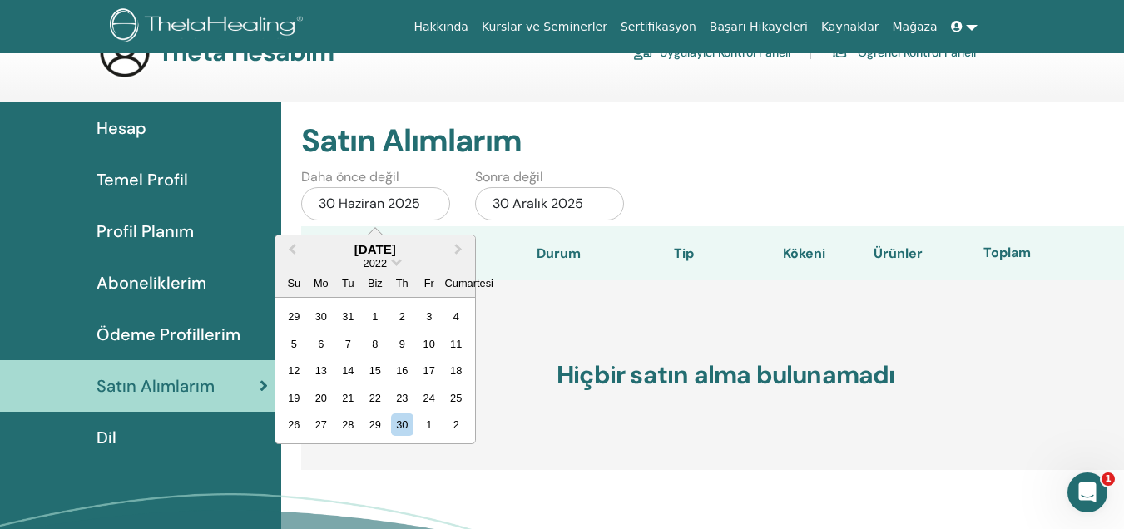
click at [359, 245] on div "June 2022" at bounding box center [375, 249] width 200 height 14
click at [365, 248] on div "June 2022" at bounding box center [375, 249] width 200 height 14
click at [384, 263] on span "2022" at bounding box center [375, 263] width 23 height 12
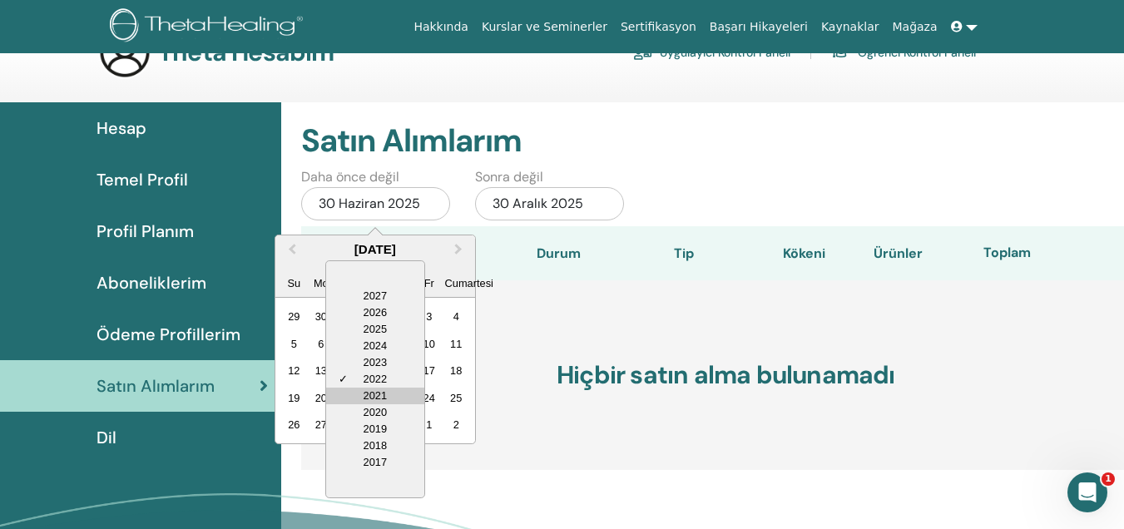
click at [373, 393] on div "2021" at bounding box center [375, 396] width 98 height 17
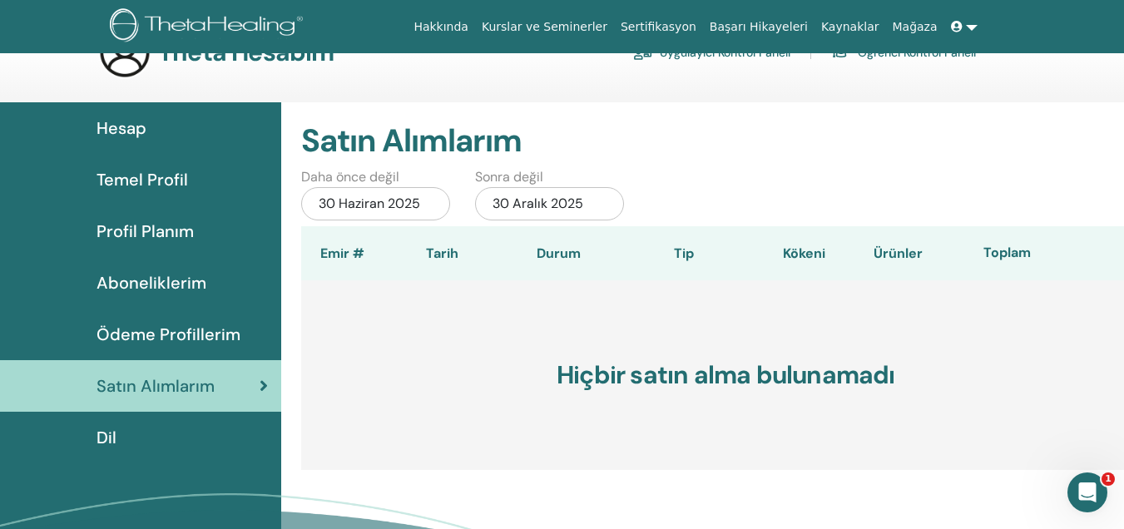
click at [690, 145] on h2 "Satın Alımlarım" at bounding box center [705, 141] width 809 height 38
click at [105, 439] on font "Dil" at bounding box center [106, 438] width 20 height 22
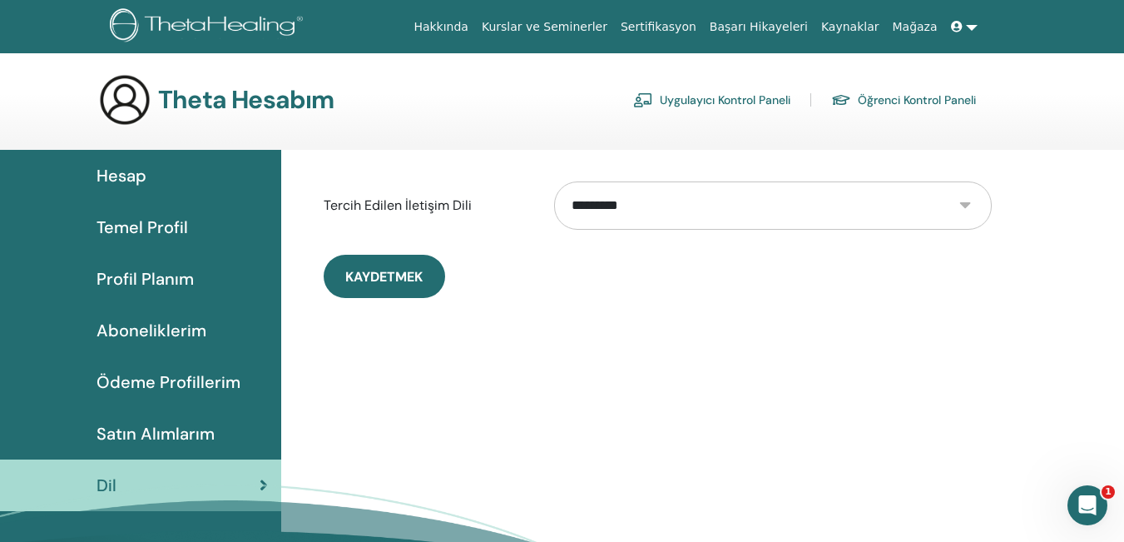
click at [922, 209] on select "**********" at bounding box center [773, 205] width 438 height 48
select select "***"
click at [554, 181] on select "**********" at bounding box center [773, 205] width 438 height 48
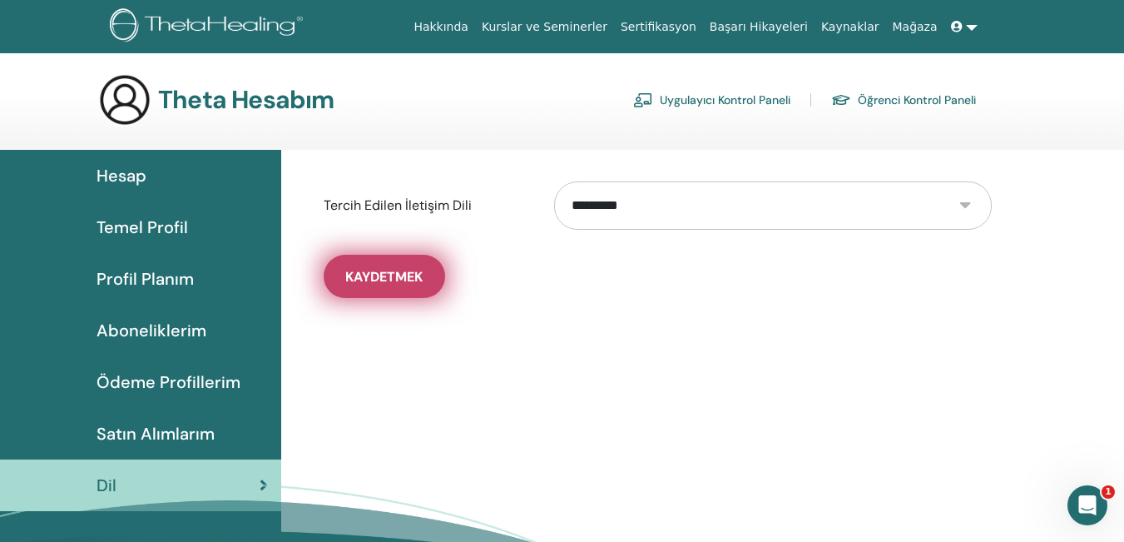
click at [360, 287] on button "Kaydetmek" at bounding box center [384, 276] width 121 height 43
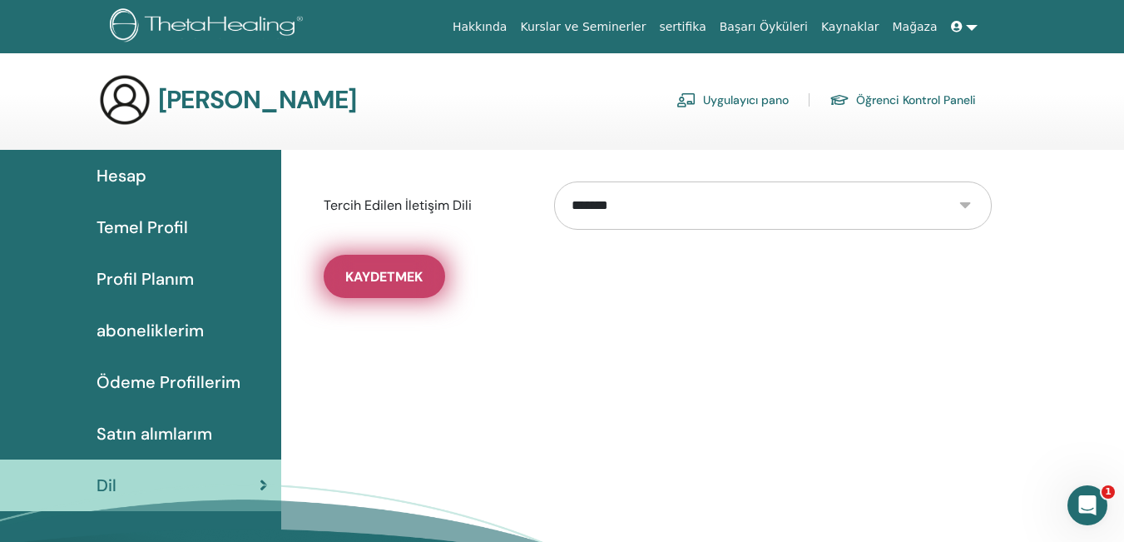
click at [365, 285] on button "Kaydetmek" at bounding box center [384, 276] width 121 height 43
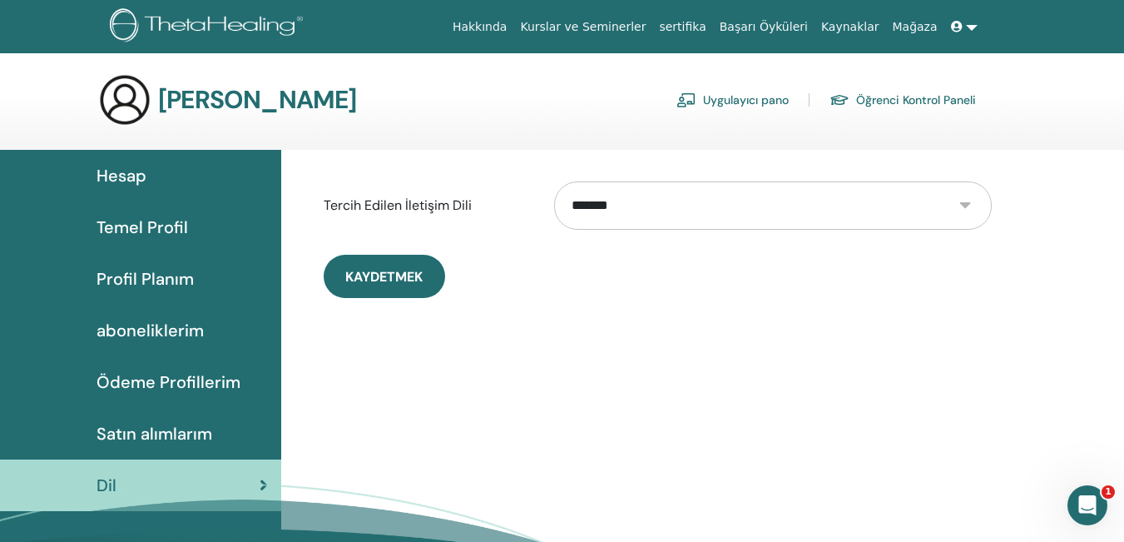
click at [775, 102] on link "Uygulayıcı pano" at bounding box center [732, 100] width 112 height 27
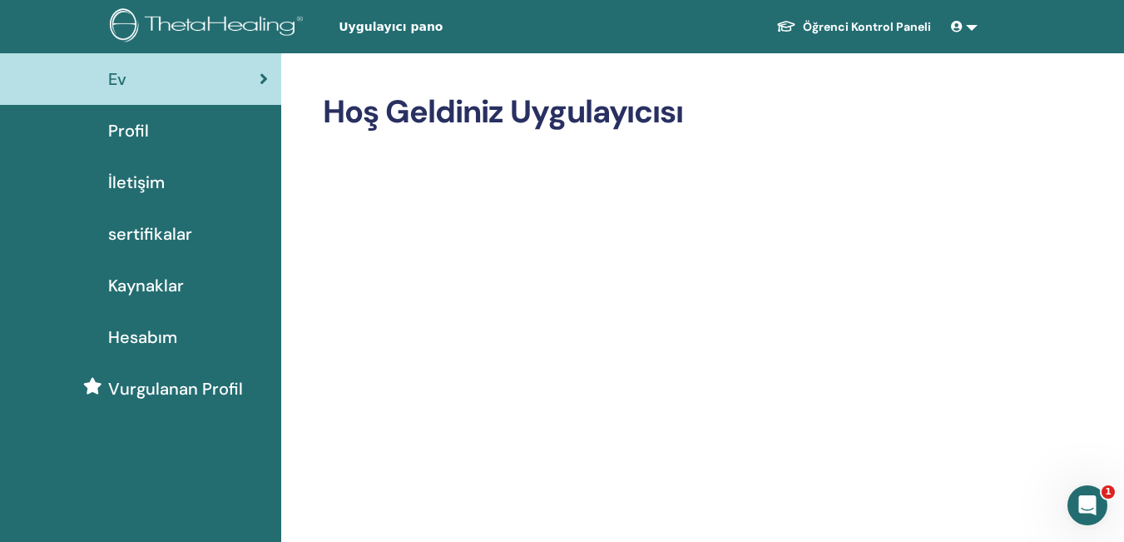
click at [142, 129] on span "Profil" at bounding box center [128, 130] width 41 height 25
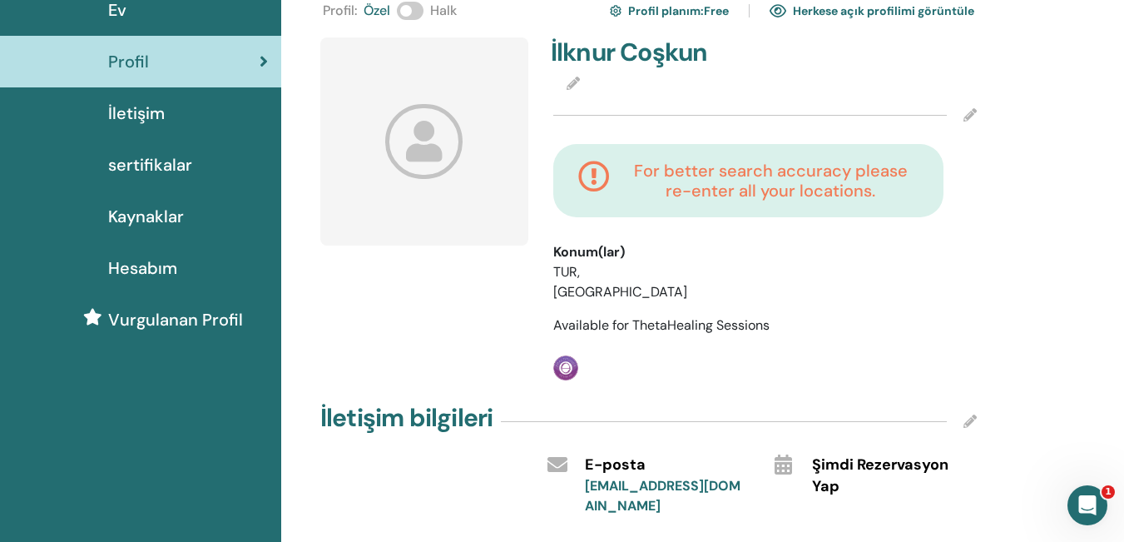
scroll to position [74, 0]
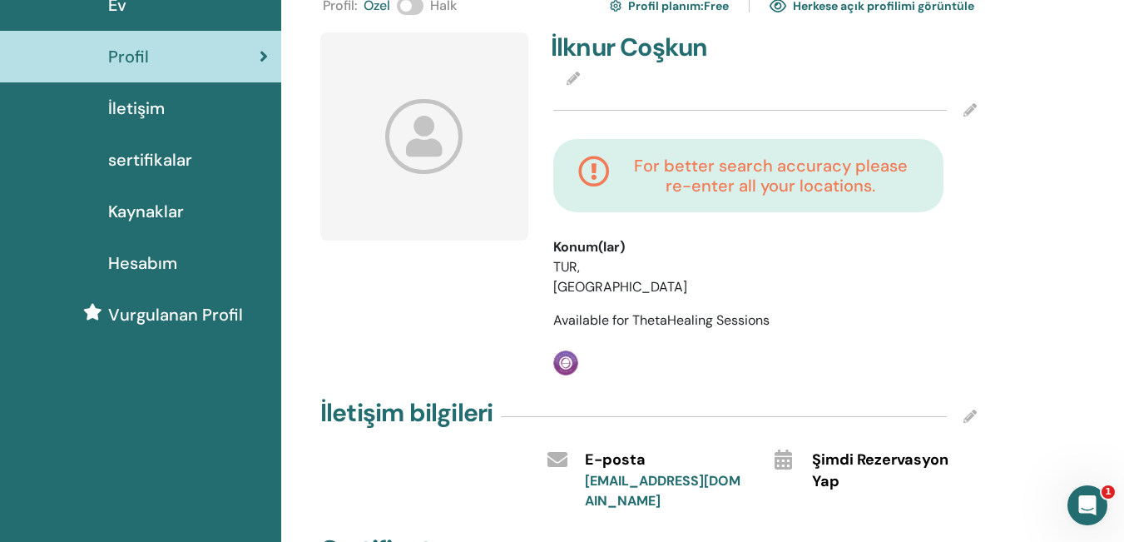
click at [616, 265] on li "TUR, [GEOGRAPHIC_DATA]" at bounding box center [634, 277] width 162 height 40
click at [972, 108] on icon at bounding box center [969, 109] width 13 height 13
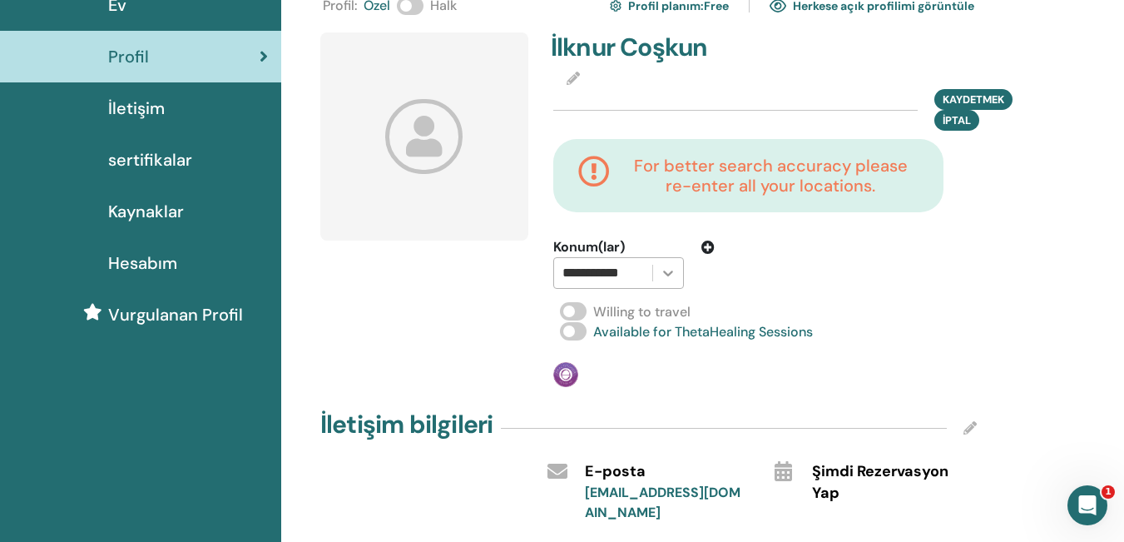
click at [666, 272] on icon at bounding box center [668, 273] width 17 height 17
drag, startPoint x: 636, startPoint y: 271, endPoint x: 625, endPoint y: 270, distance: 10.9
click at [625, 270] on div at bounding box center [603, 272] width 82 height 23
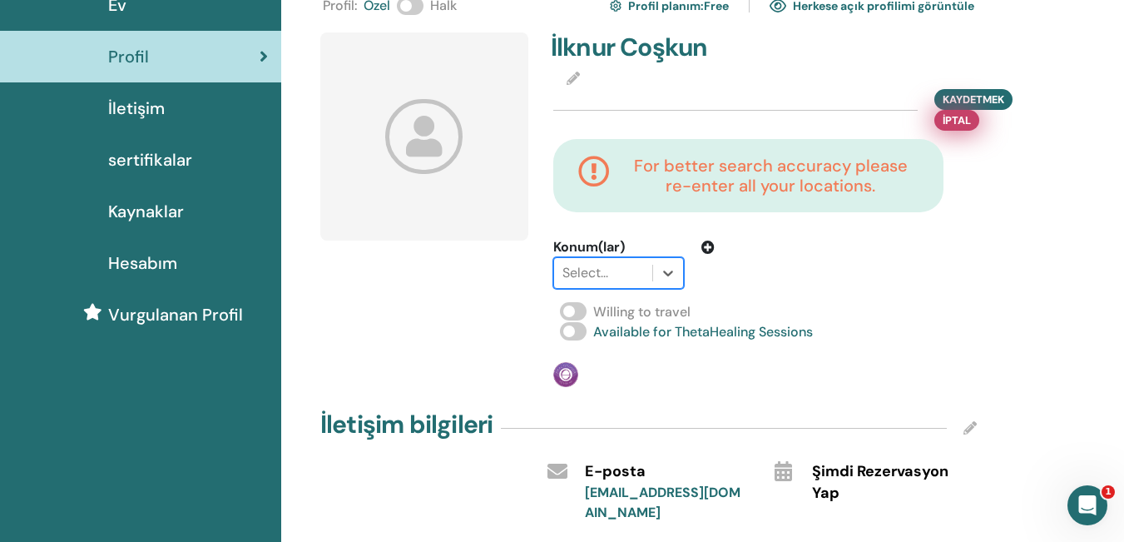
click at [957, 117] on span "İptal" at bounding box center [956, 119] width 28 height 17
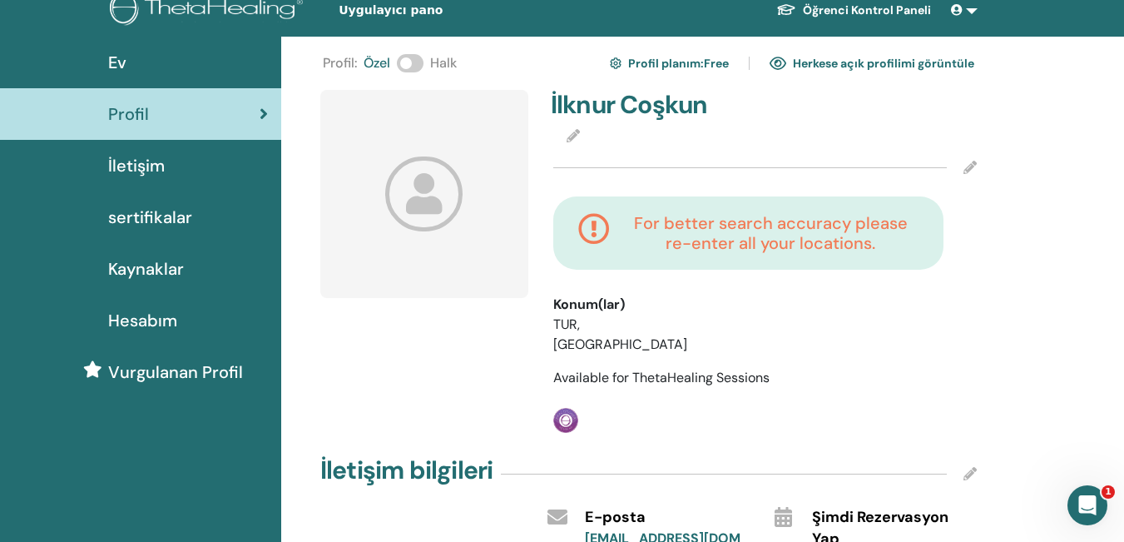
scroll to position [0, 0]
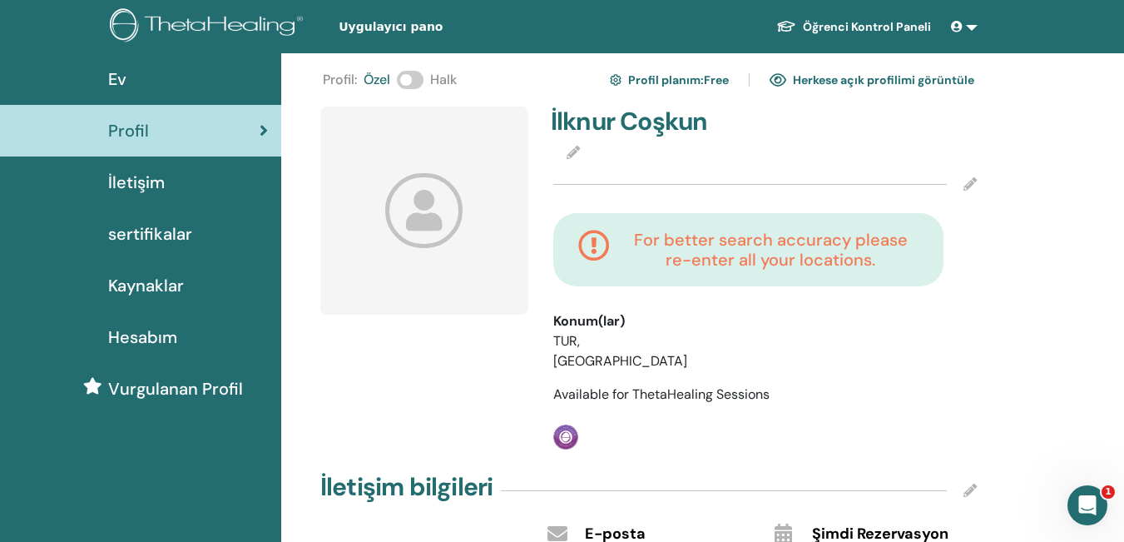
click at [199, 24] on img at bounding box center [209, 26] width 199 height 37
